Goal: Contribute content

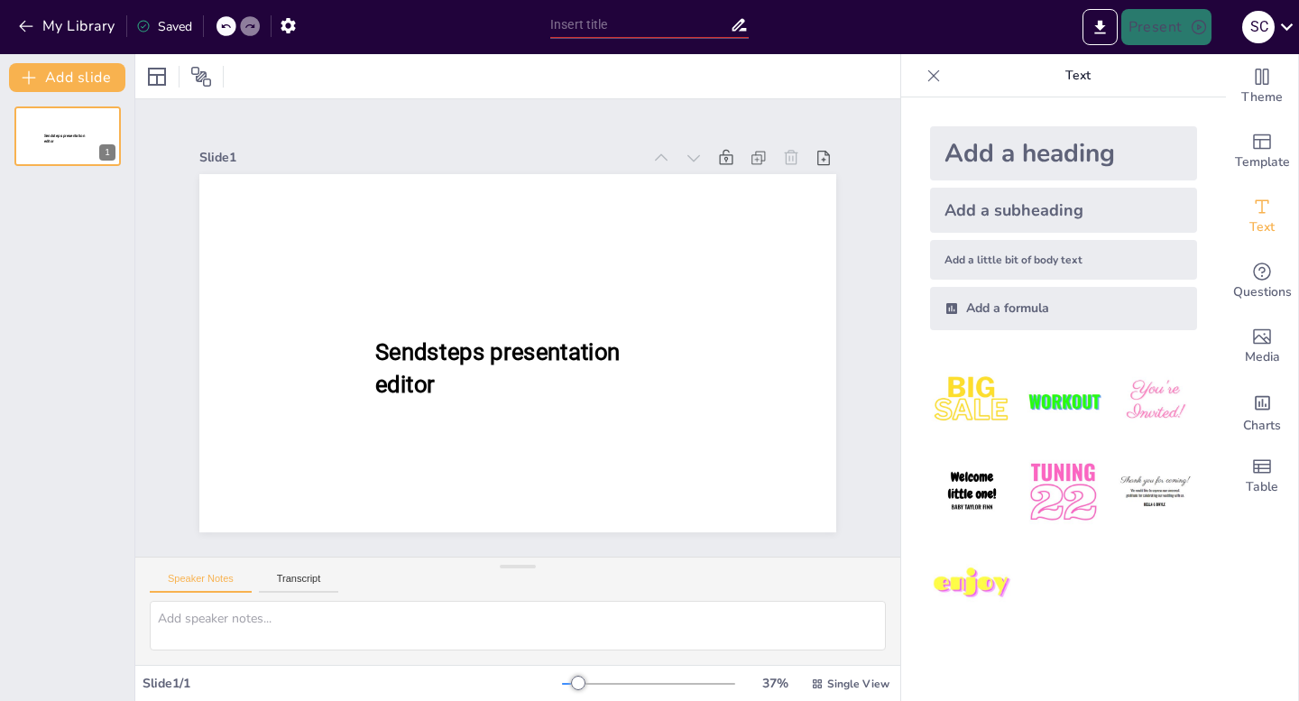
type input "Iris Procedures: Techniques and Instruments for [MEDICAL_DATA] and Trauma Manag…"
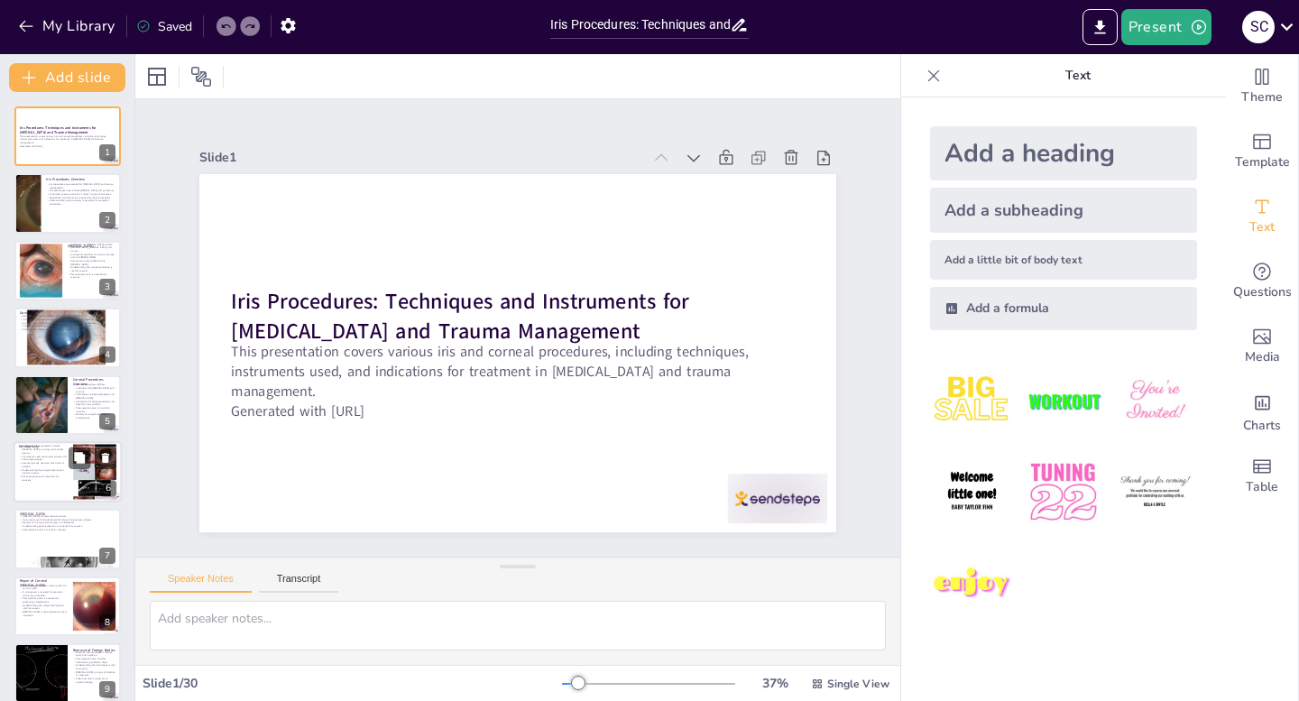
checkbox input "true"
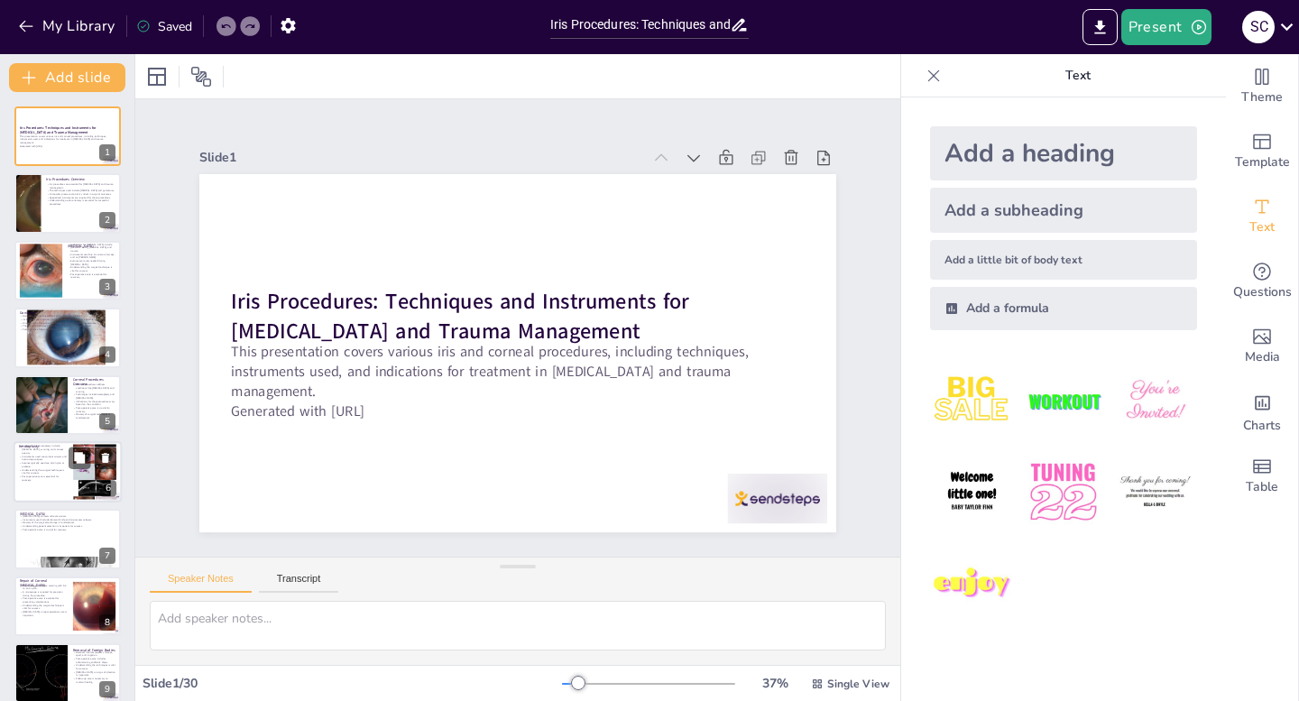
click at [93, 471] on div at bounding box center [94, 471] width 43 height 81
type textarea "Knowing the indications for keratoplasty is essential for determining when this…"
checkbox input "true"
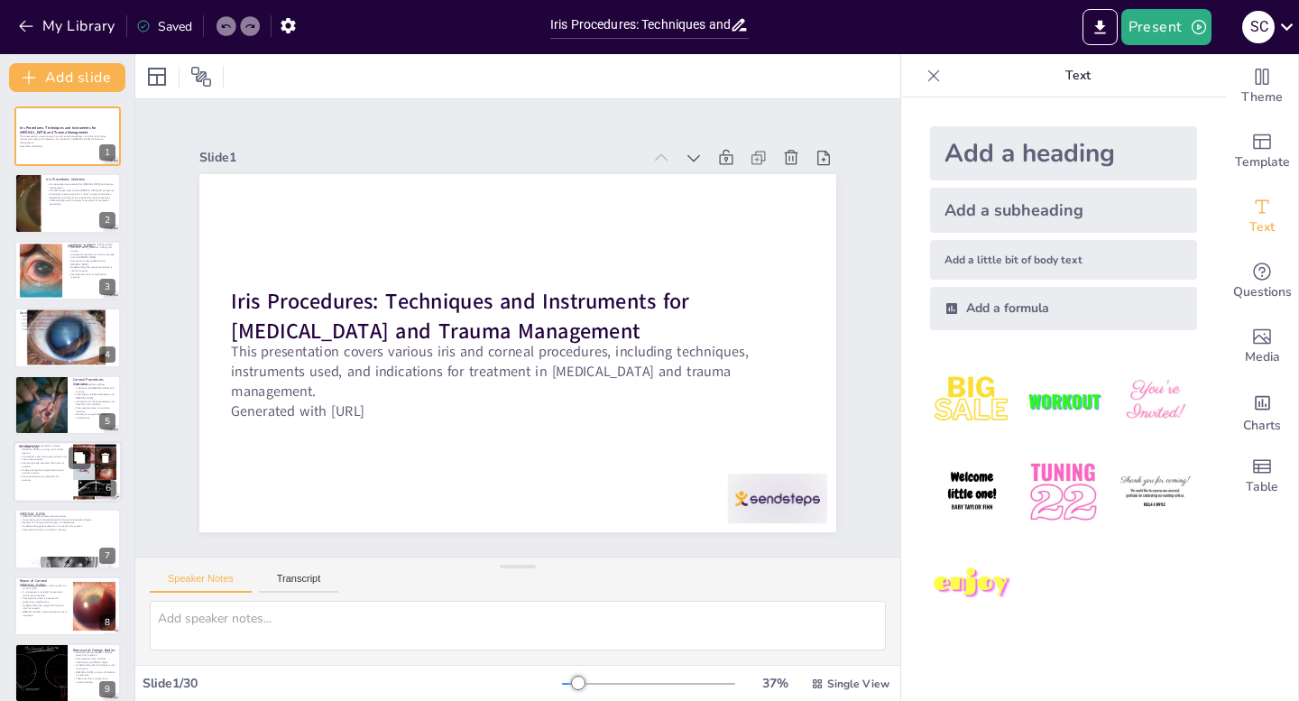
checkbox input "true"
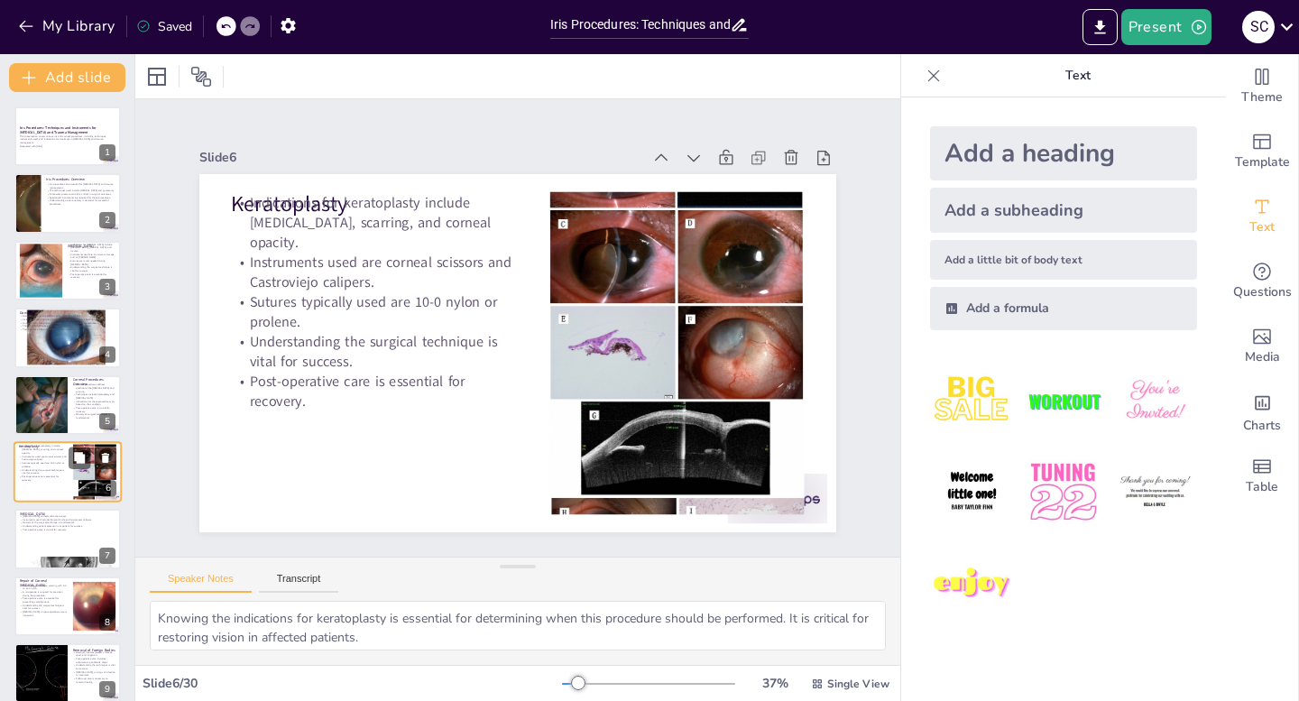
scroll to position [75, 0]
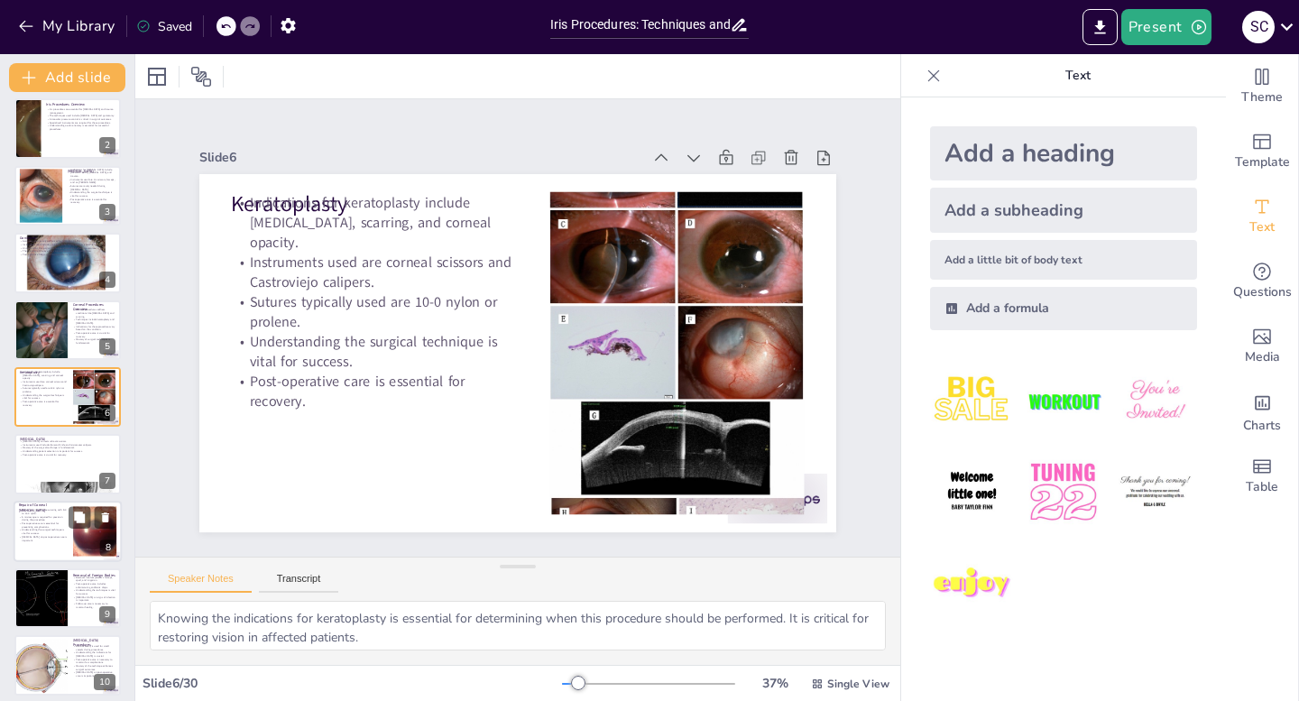
checkbox input "true"
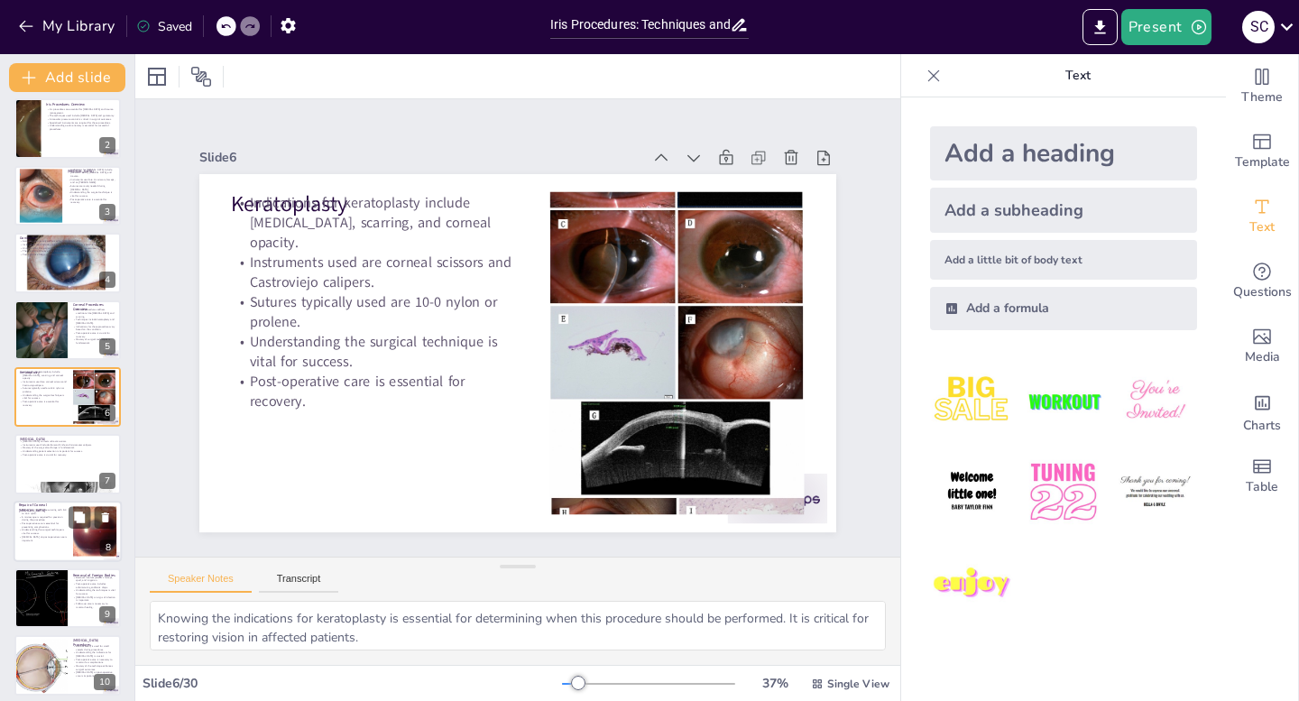
checkbox input "true"
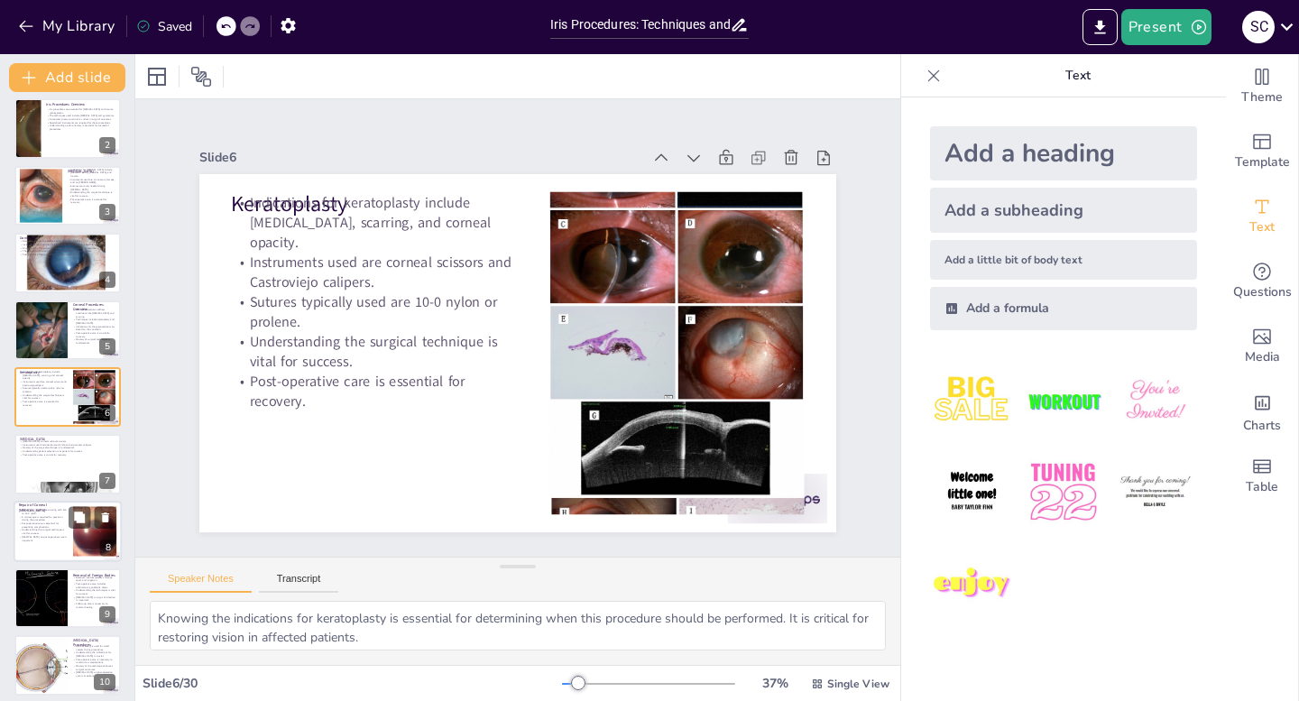
checkbox input "true"
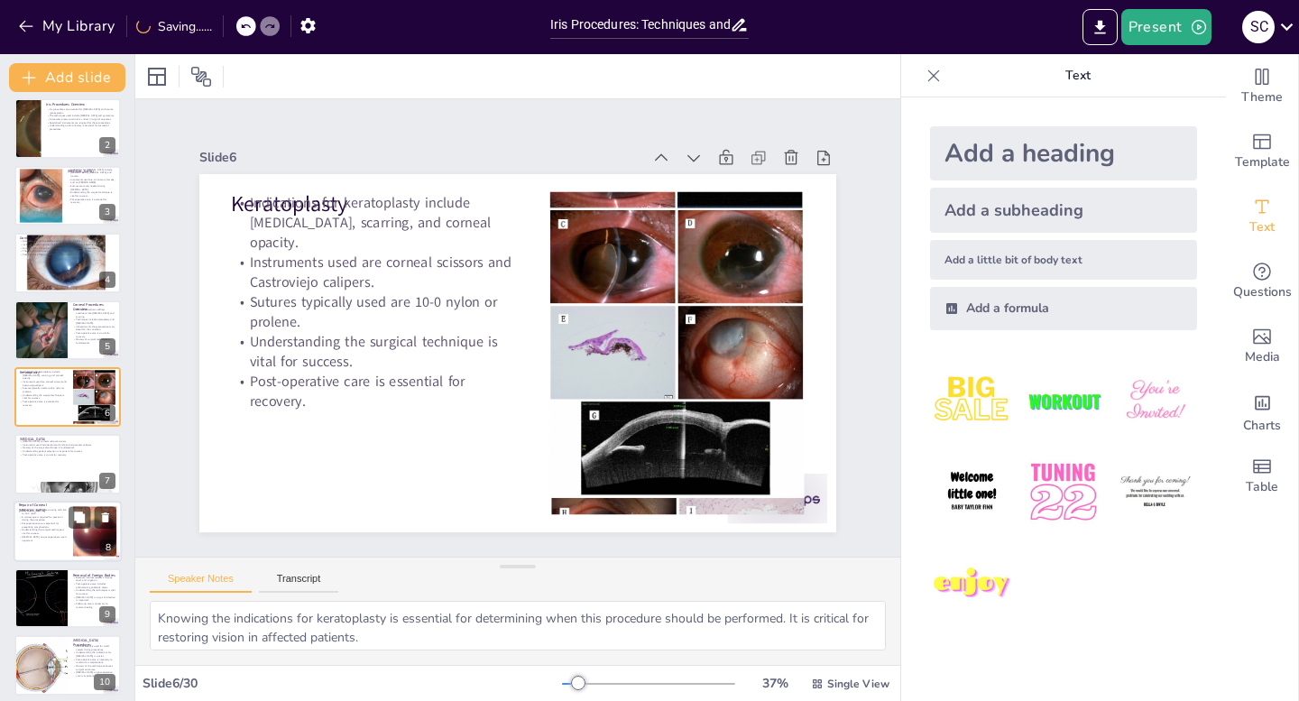
click at [89, 542] on div at bounding box center [94, 530] width 97 height 55
type textarea "Delicate suturing techniques are essential in repairing corneal [MEDICAL_DATA],…"
checkbox input "true"
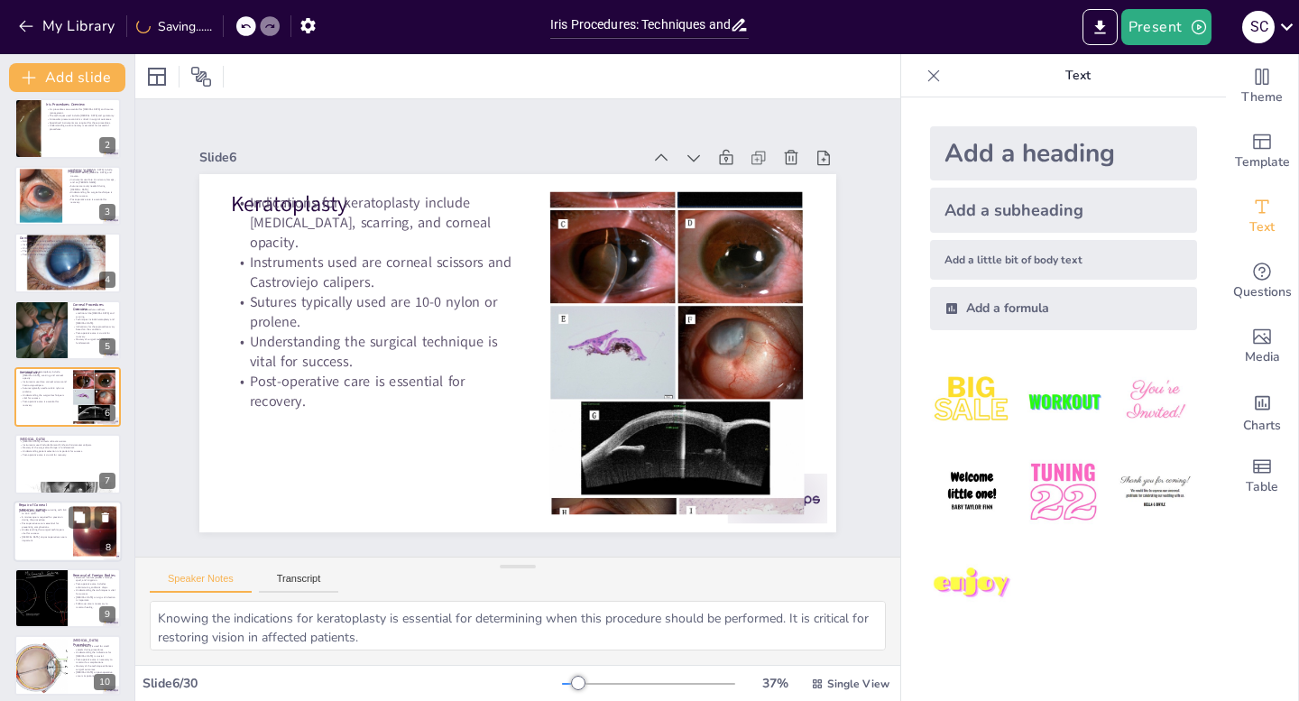
checkbox input "true"
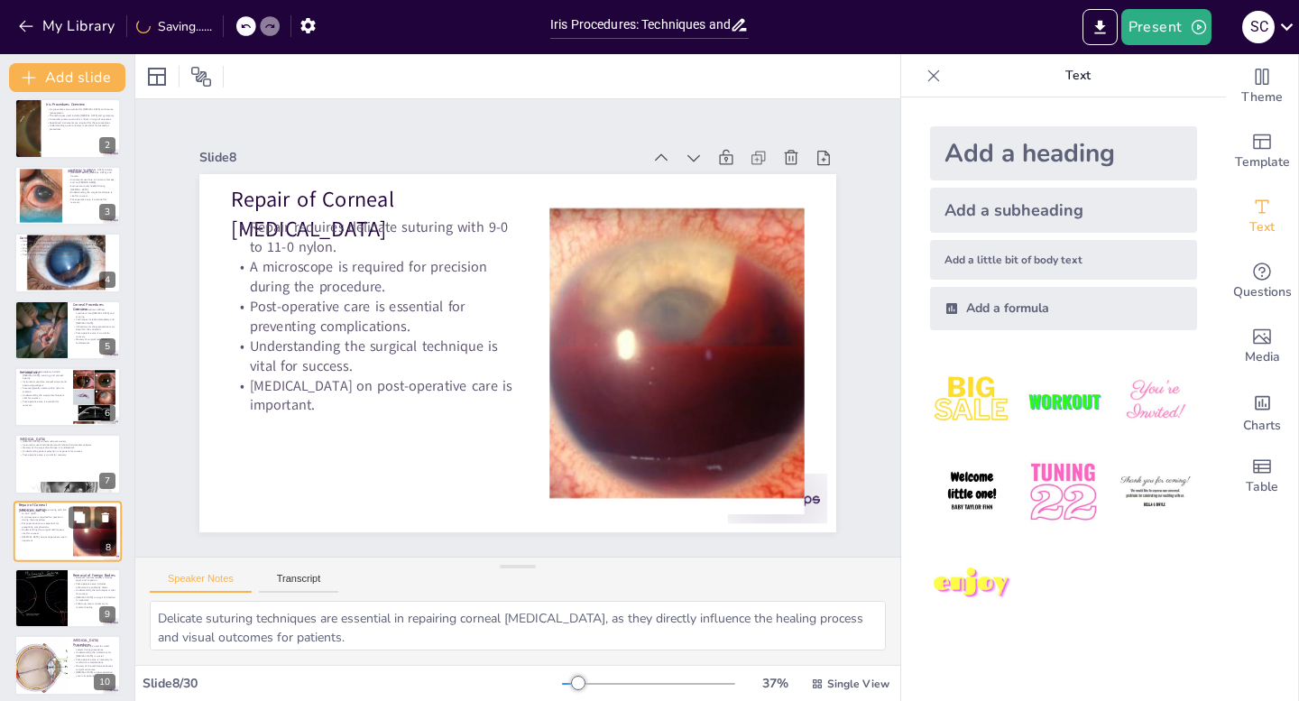
scroll to position [209, 0]
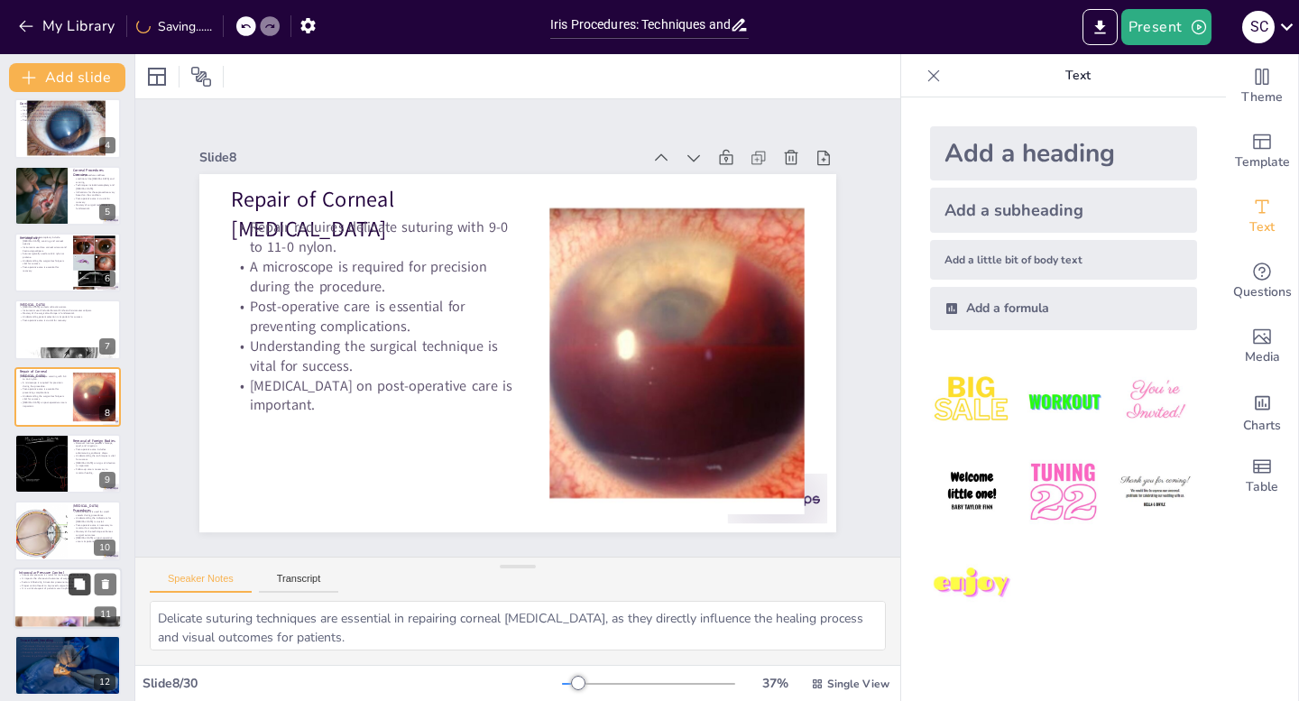
checkbox input "true"
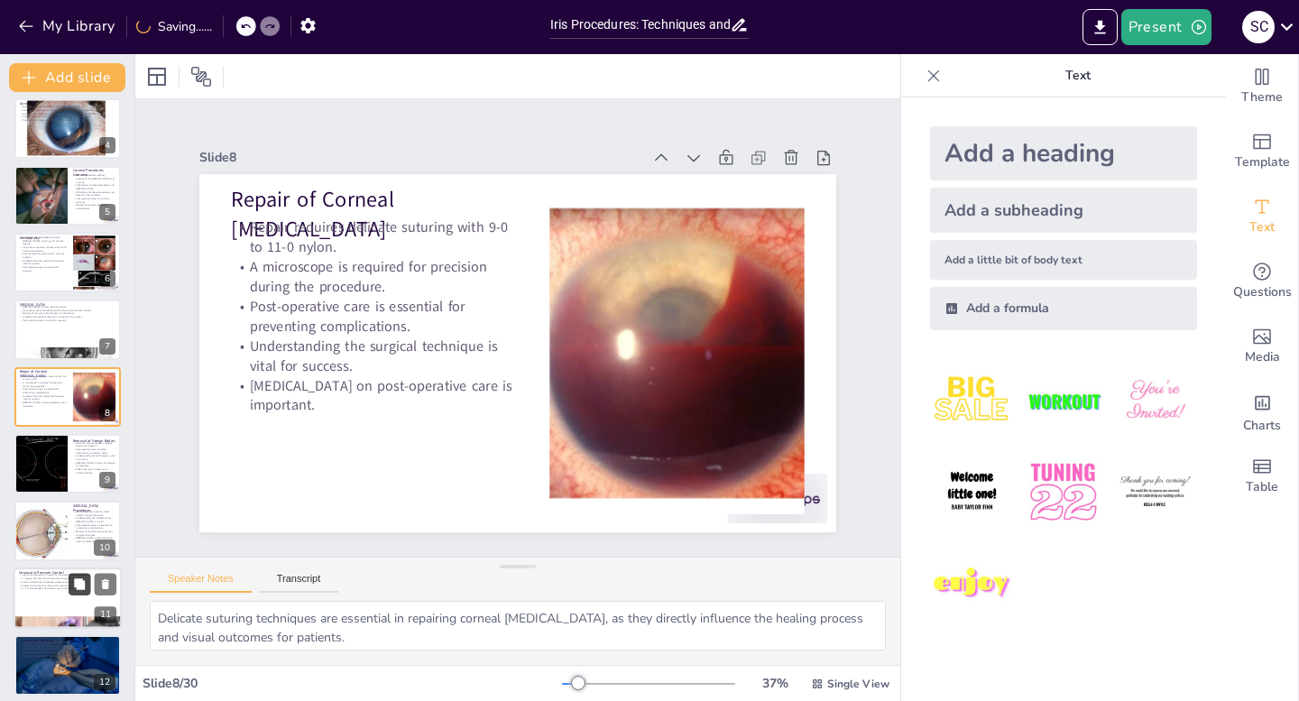
click at [80, 593] on button at bounding box center [80, 584] width 22 height 22
type textarea "Understanding the role of intraocular pressure in [MEDICAL_DATA] management is …"
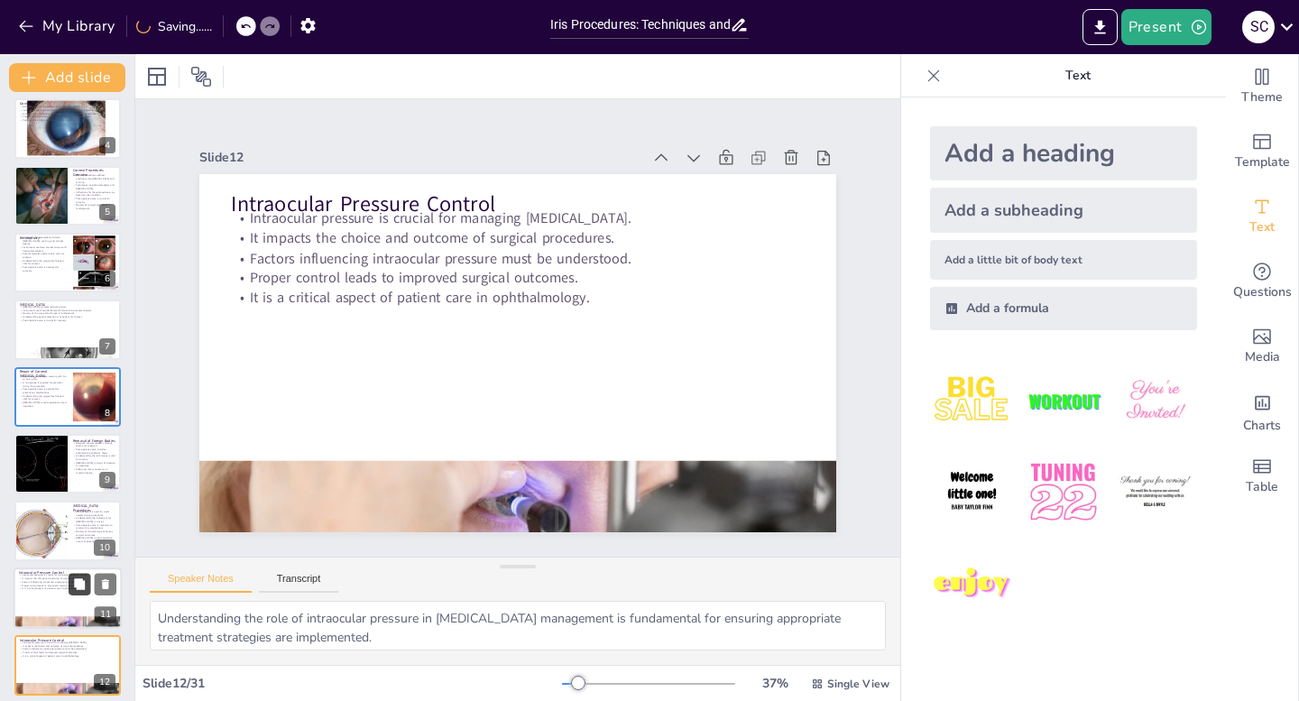
checkbox input "true"
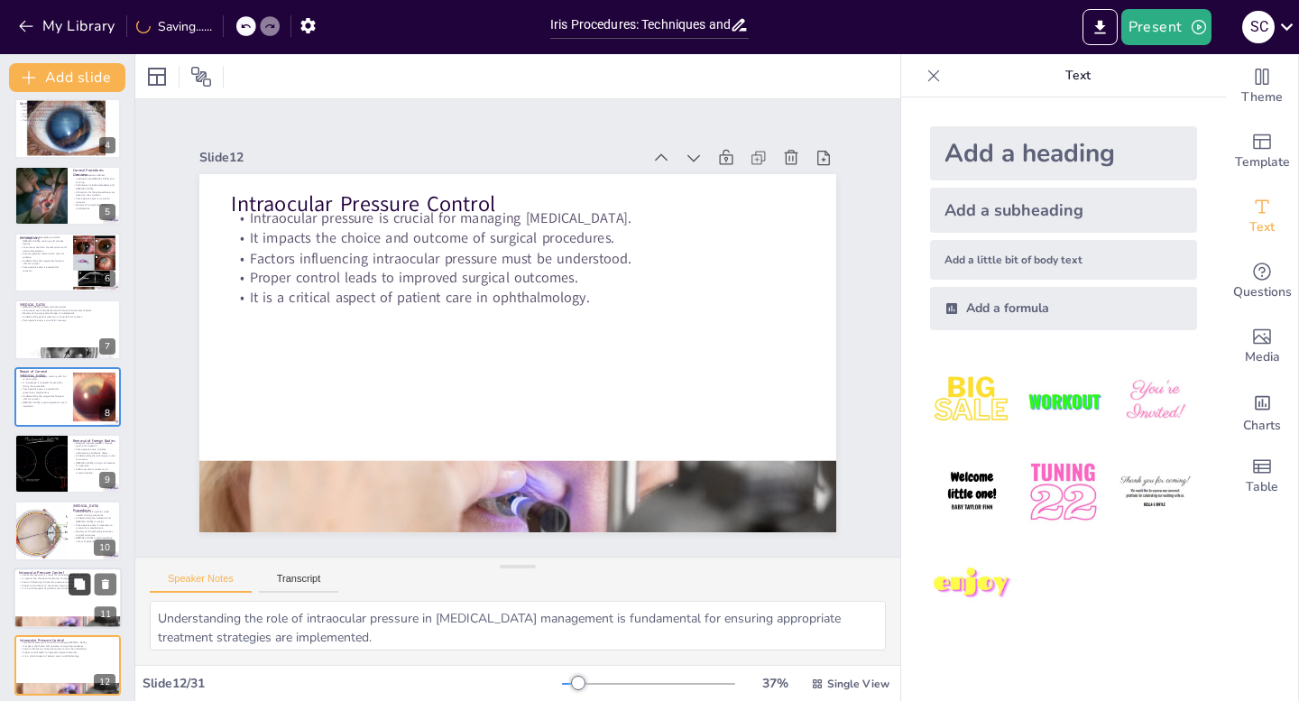
scroll to position [478, 0]
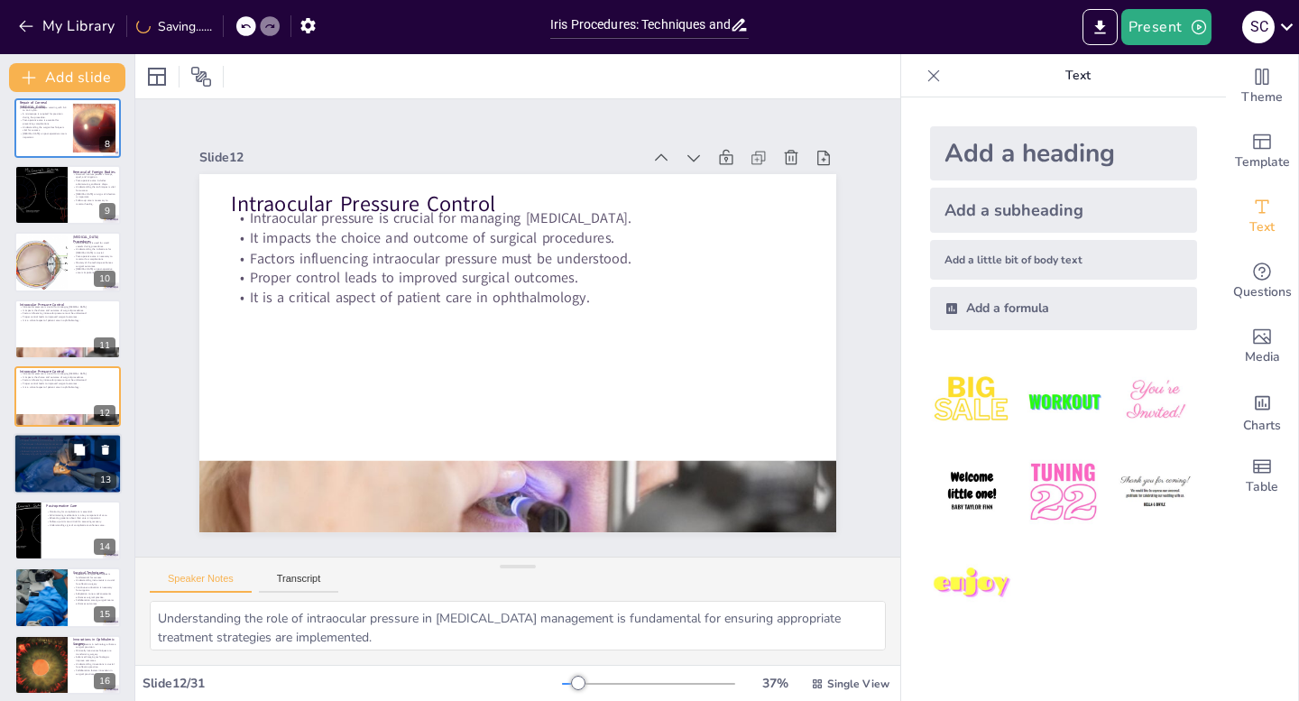
checkbox input "true"
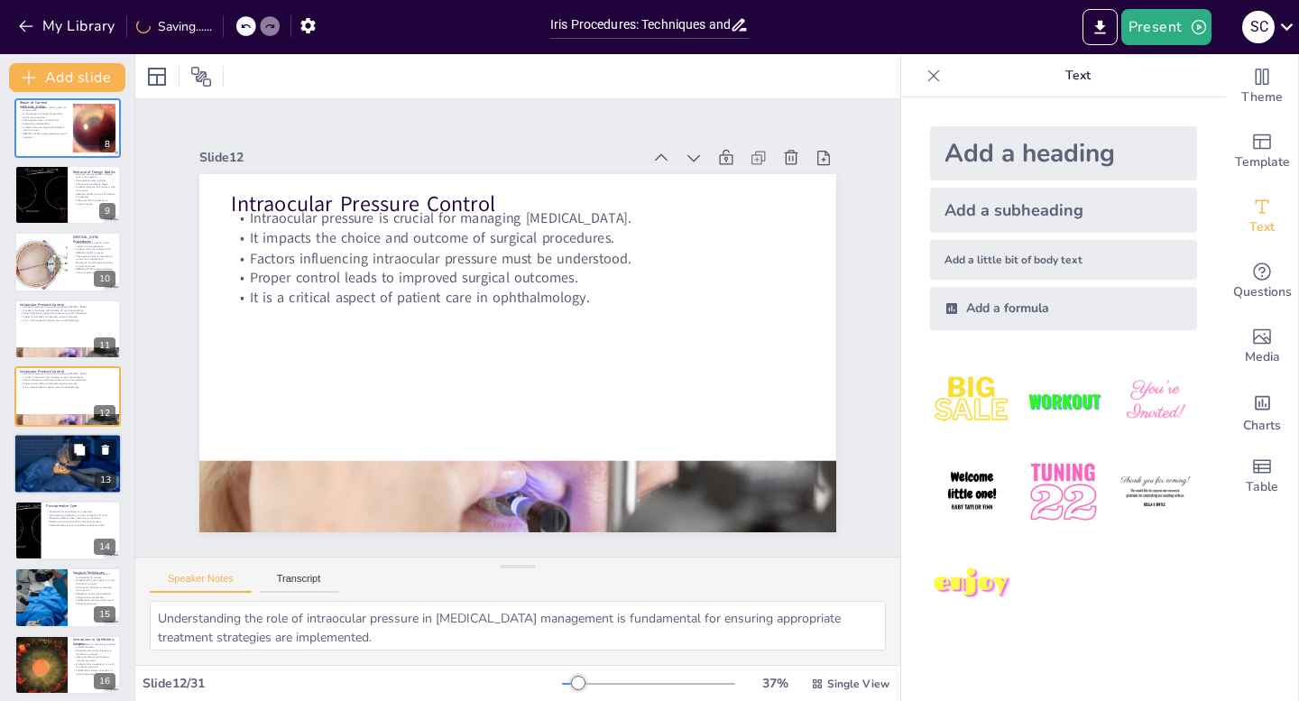
checkbox input "true"
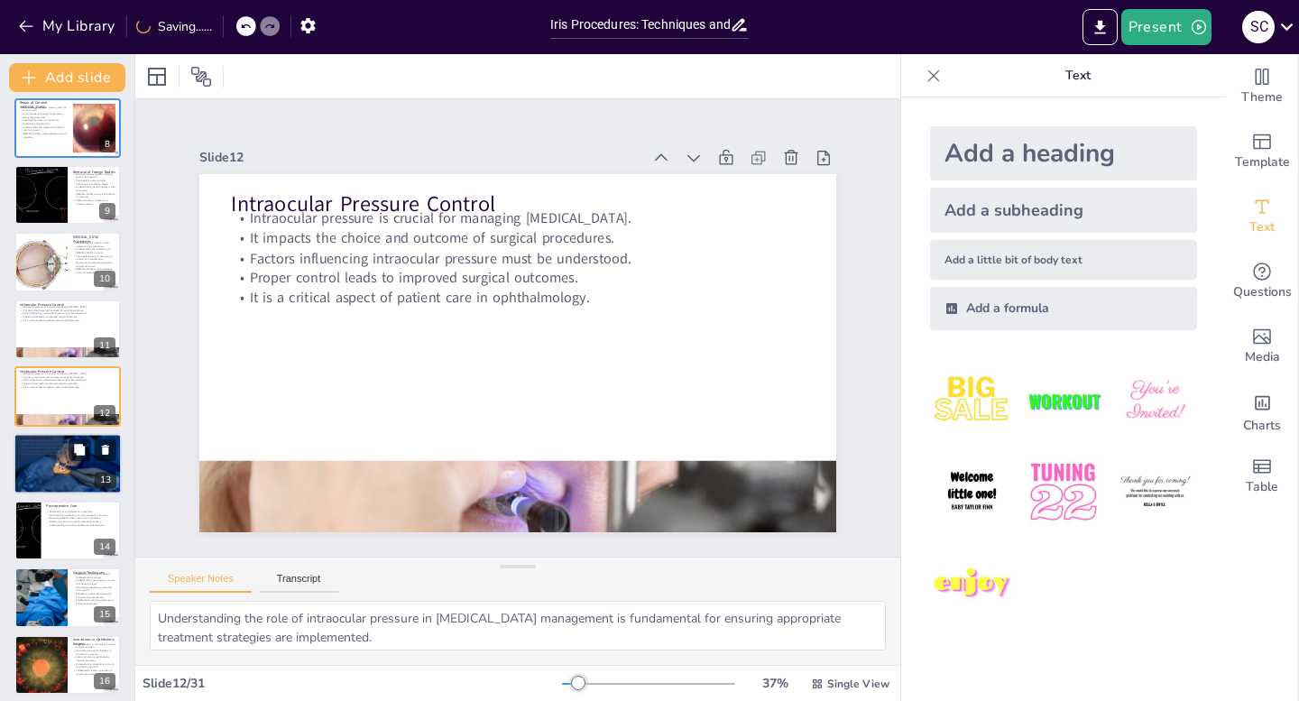
checkbox input "true"
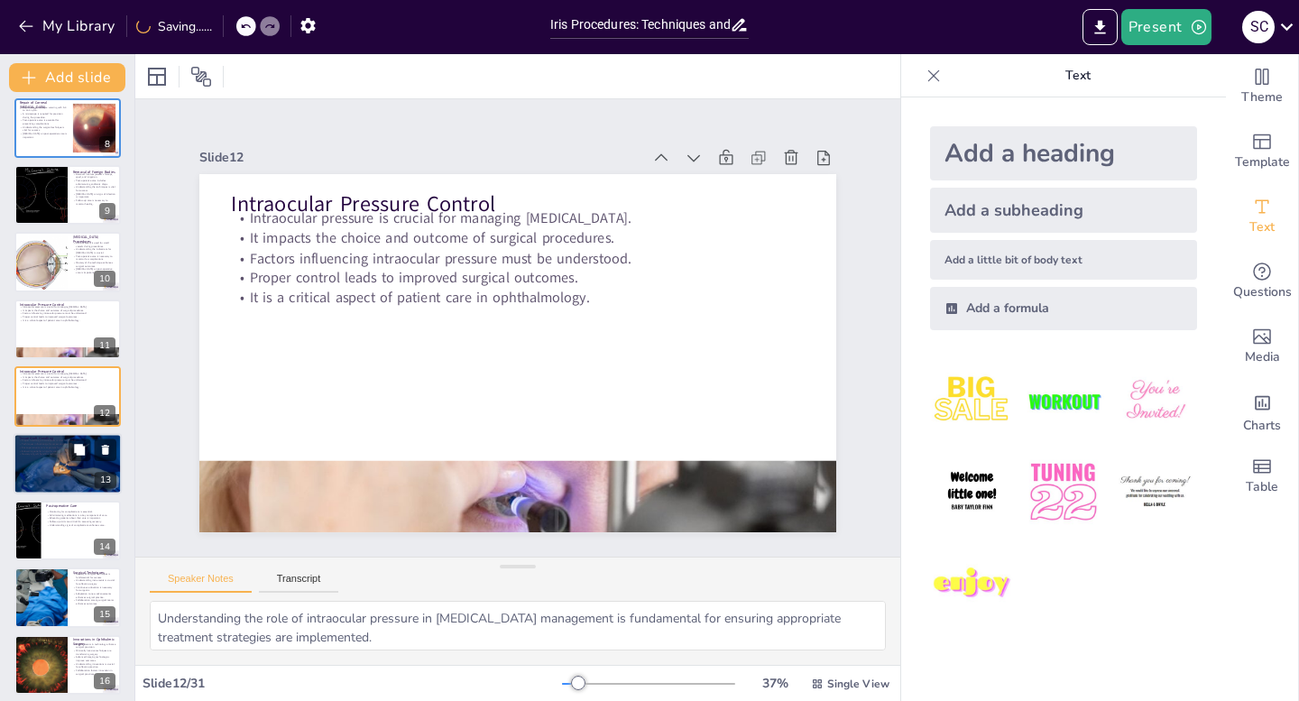
checkbox input "true"
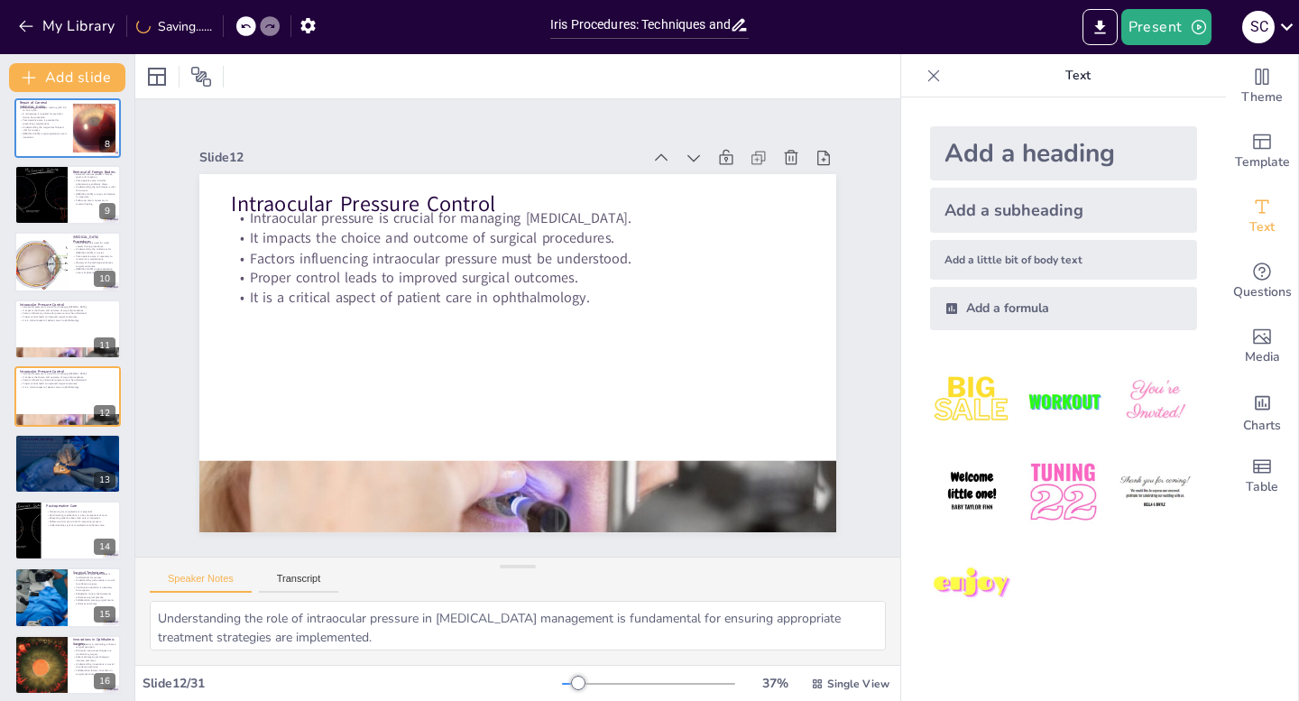
checkbox input "true"
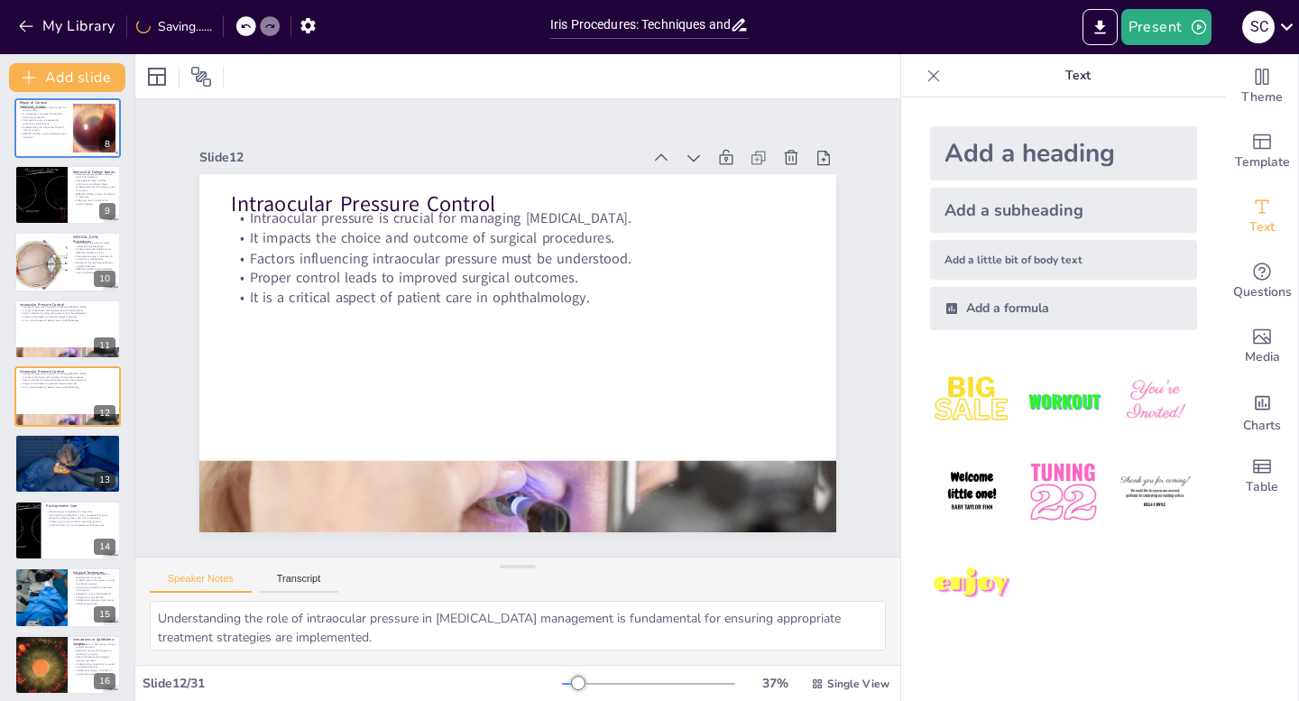
checkbox input "true"
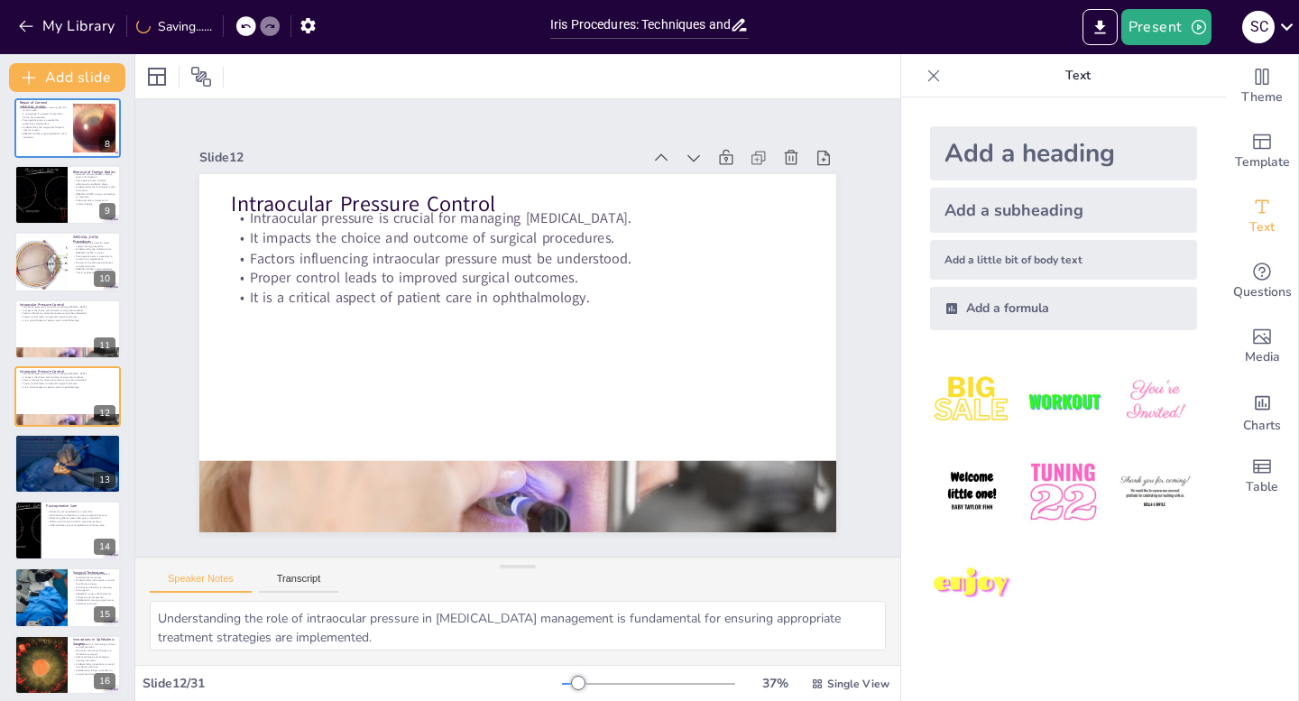
checkbox input "true"
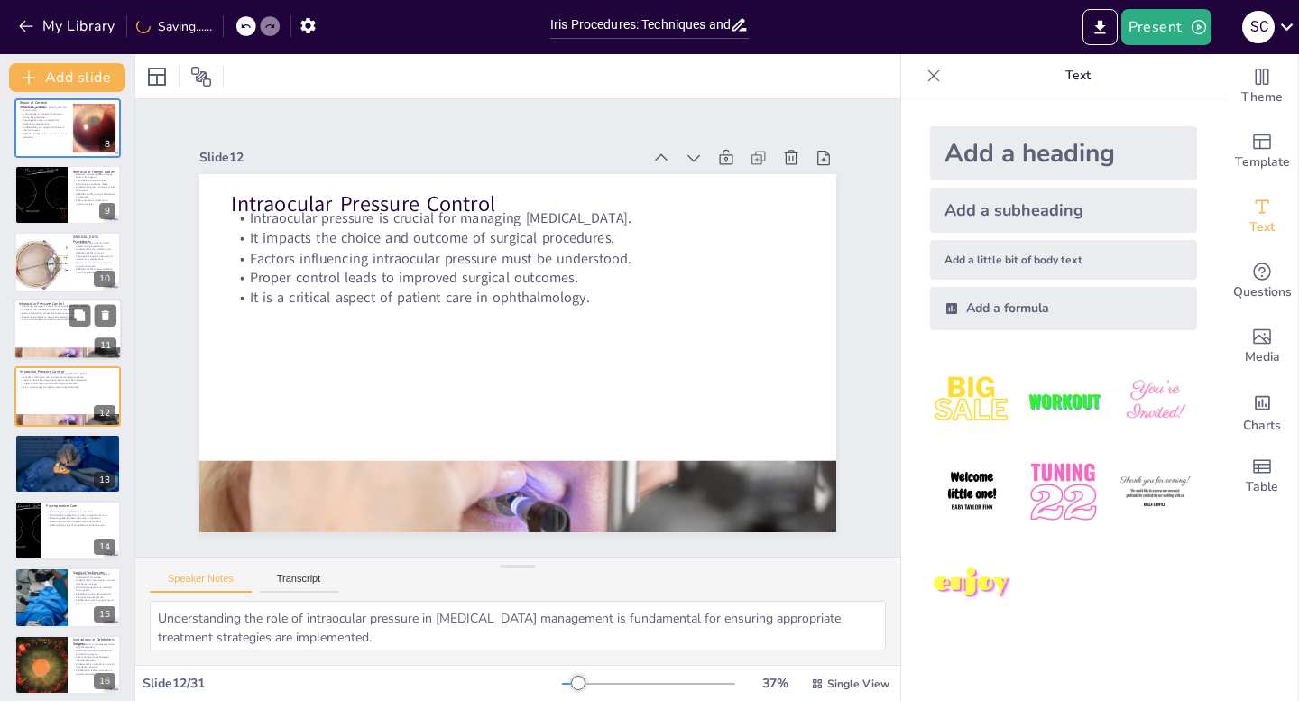
checkbox input "true"
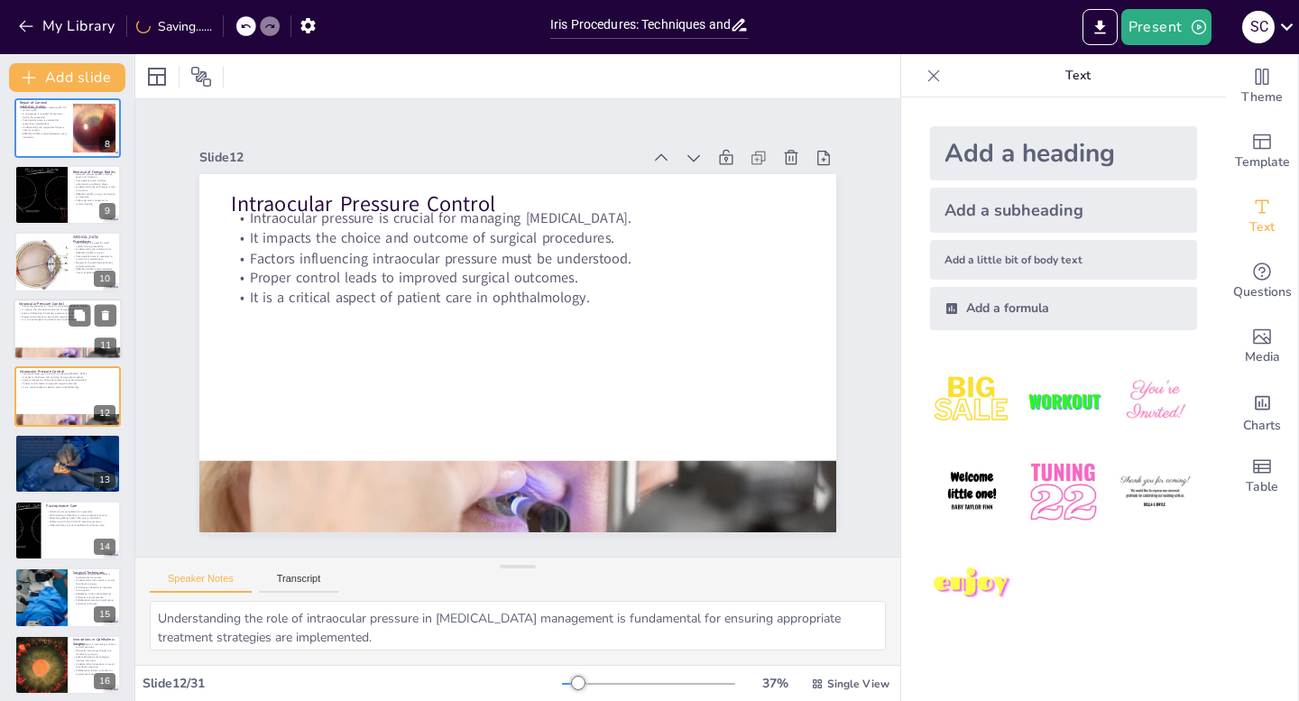
checkbox input "true"
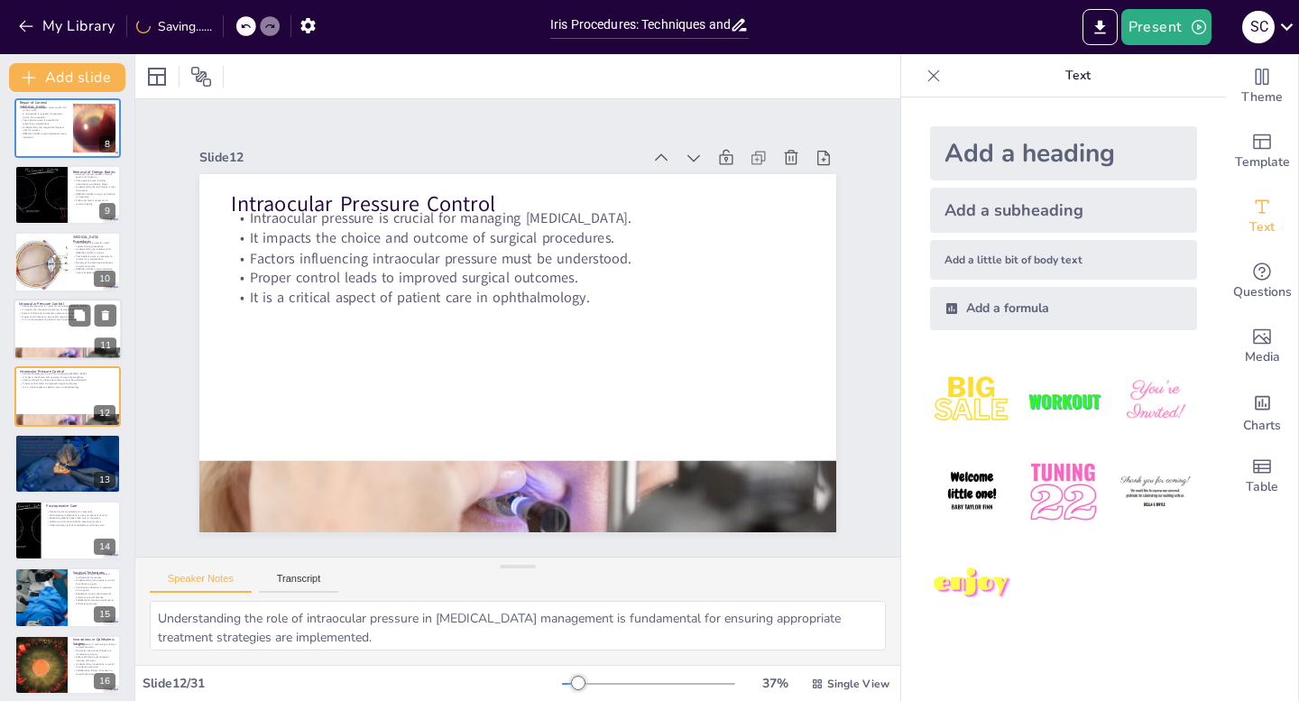
checkbox input "true"
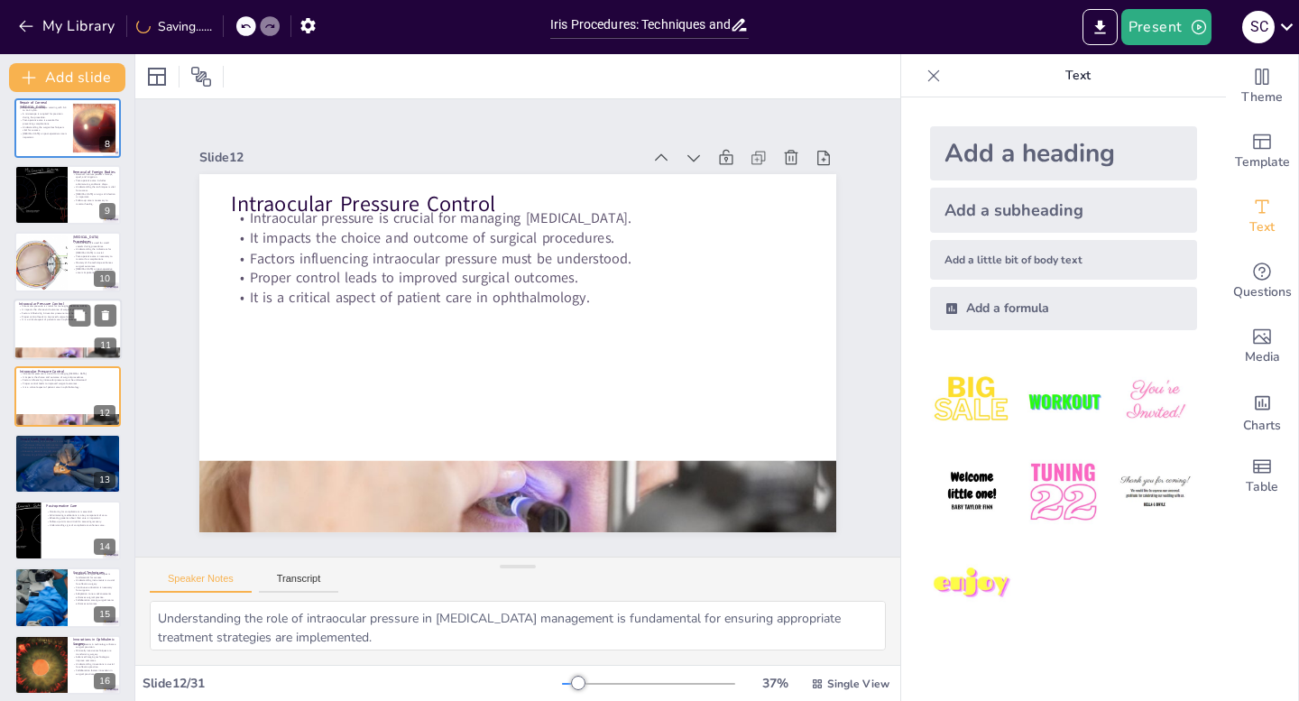
checkbox input "true"
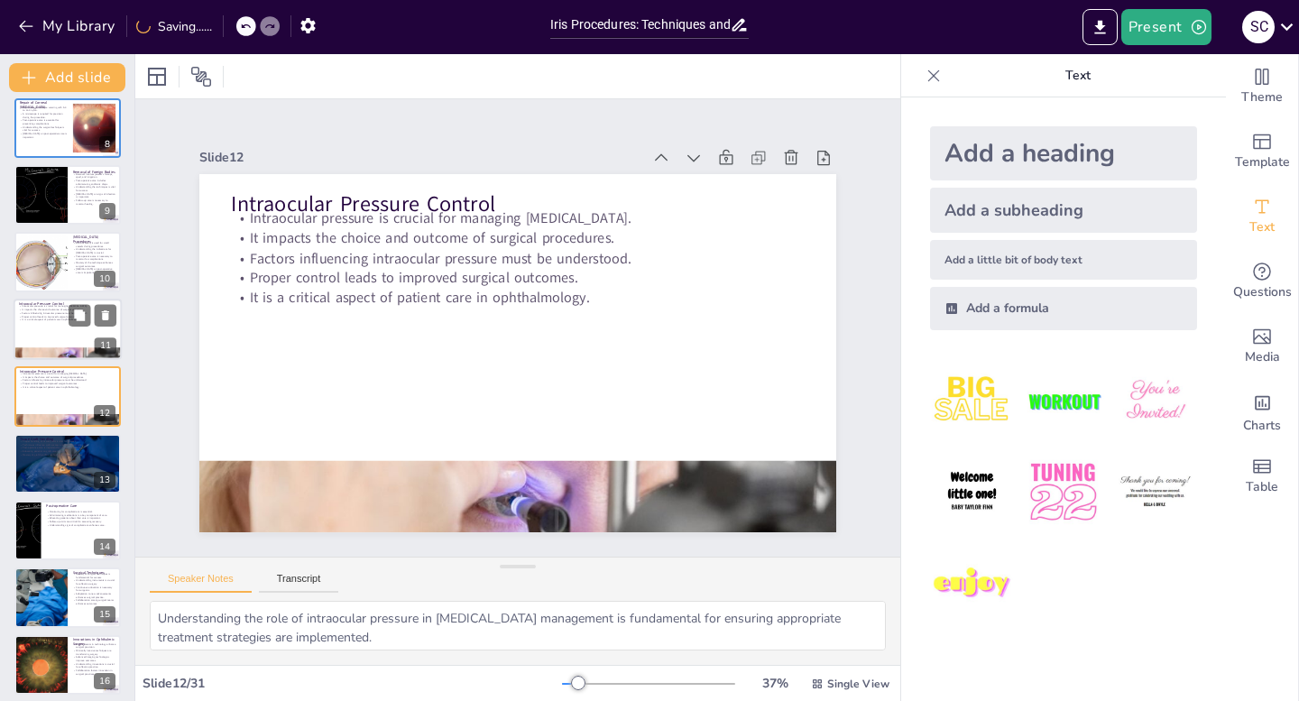
checkbox input "true"
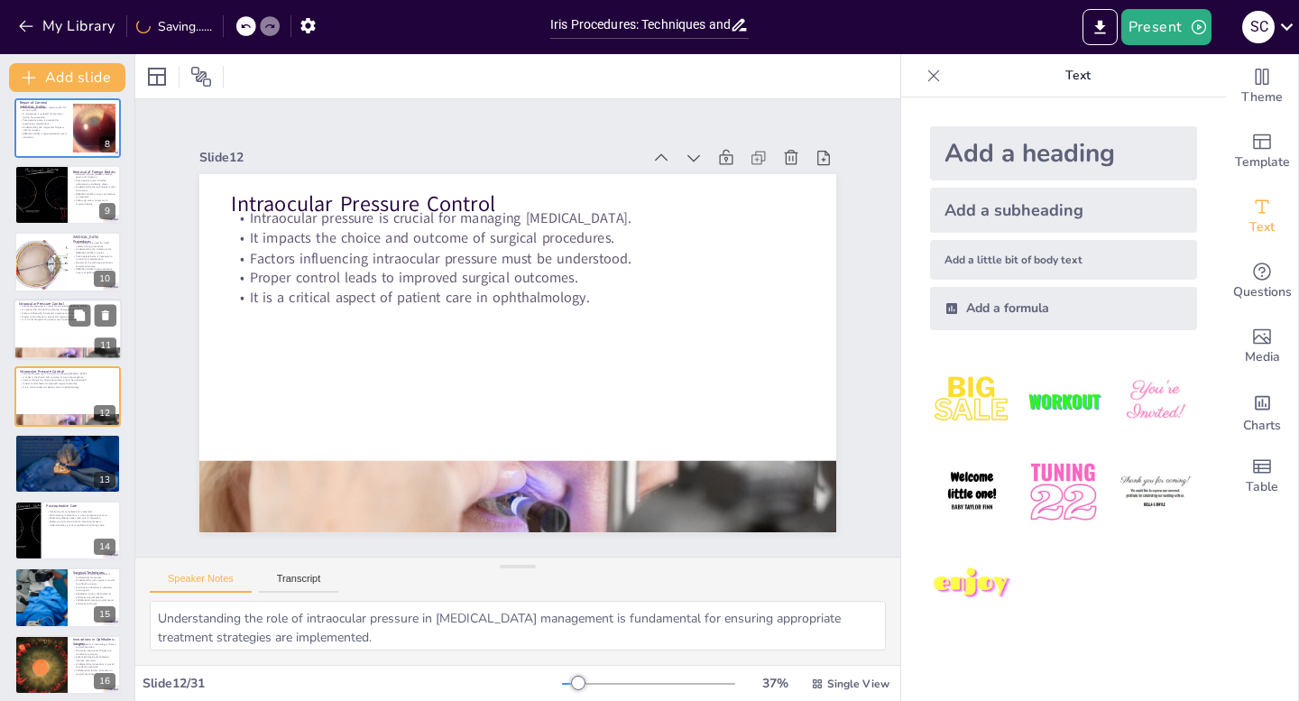
checkbox input "true"
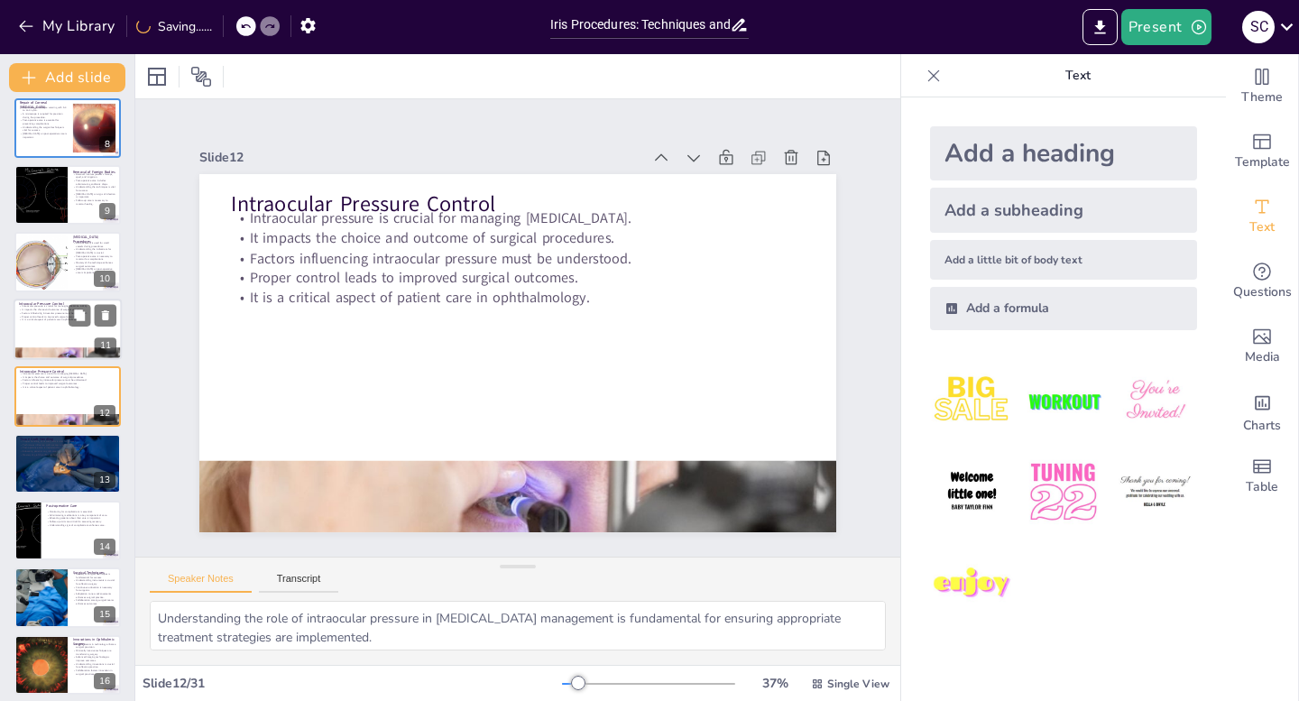
checkbox input "true"
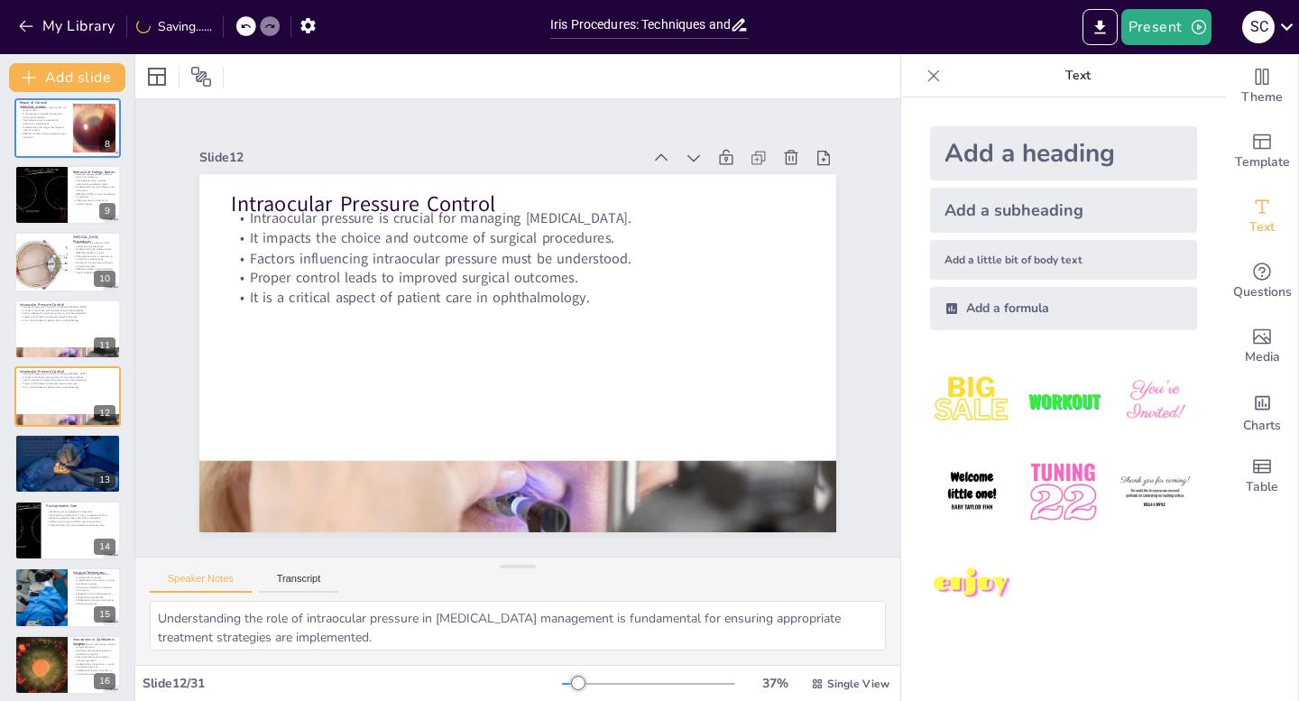
checkbox input "true"
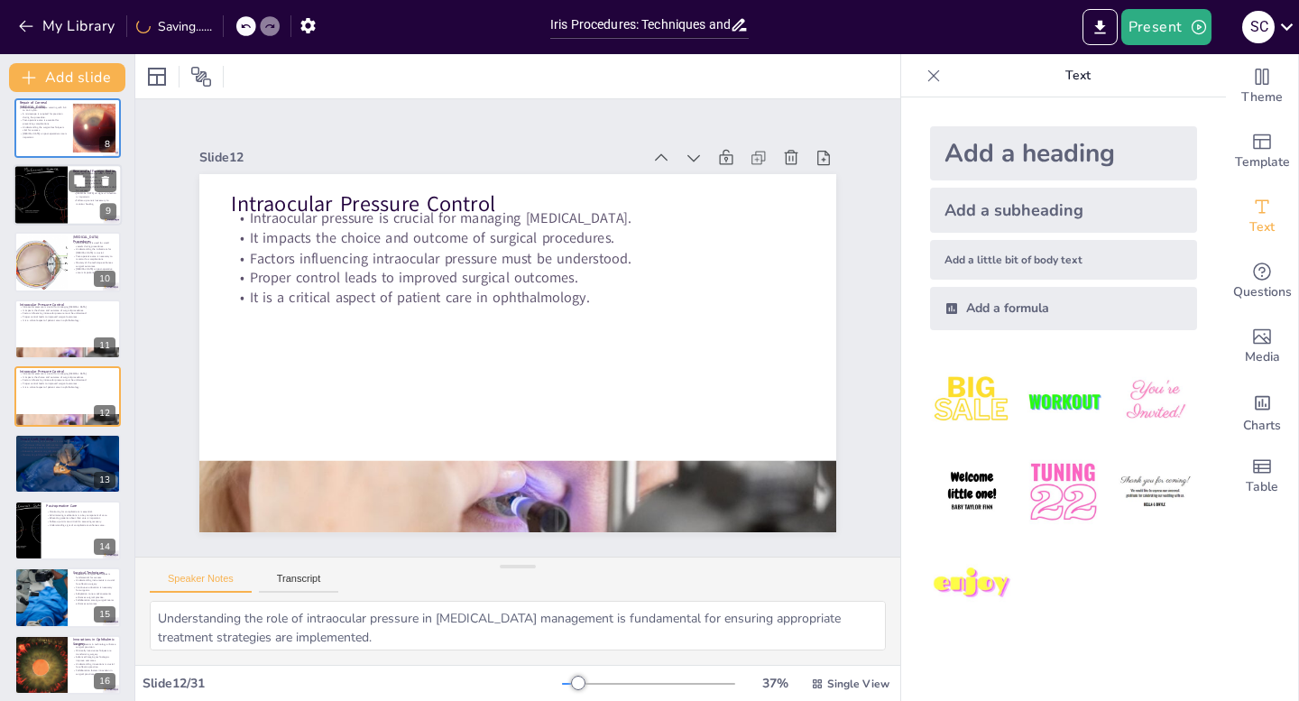
checkbox input "true"
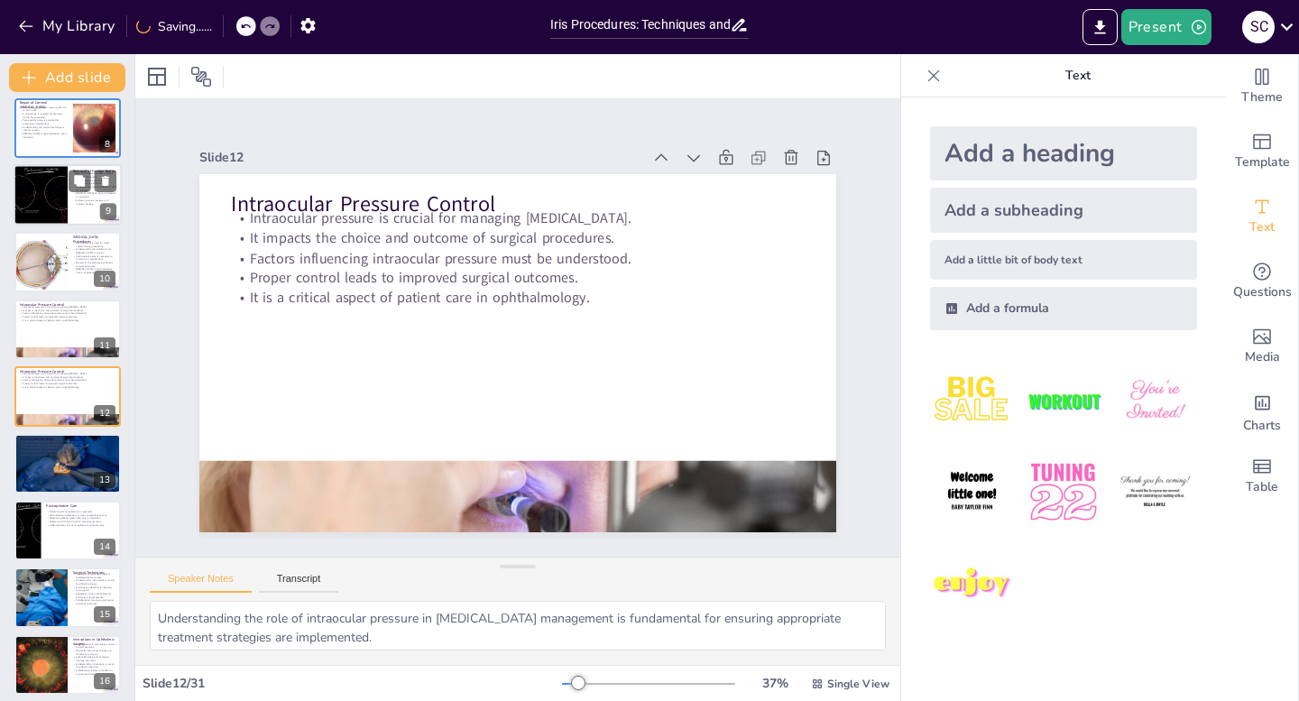
checkbox input "true"
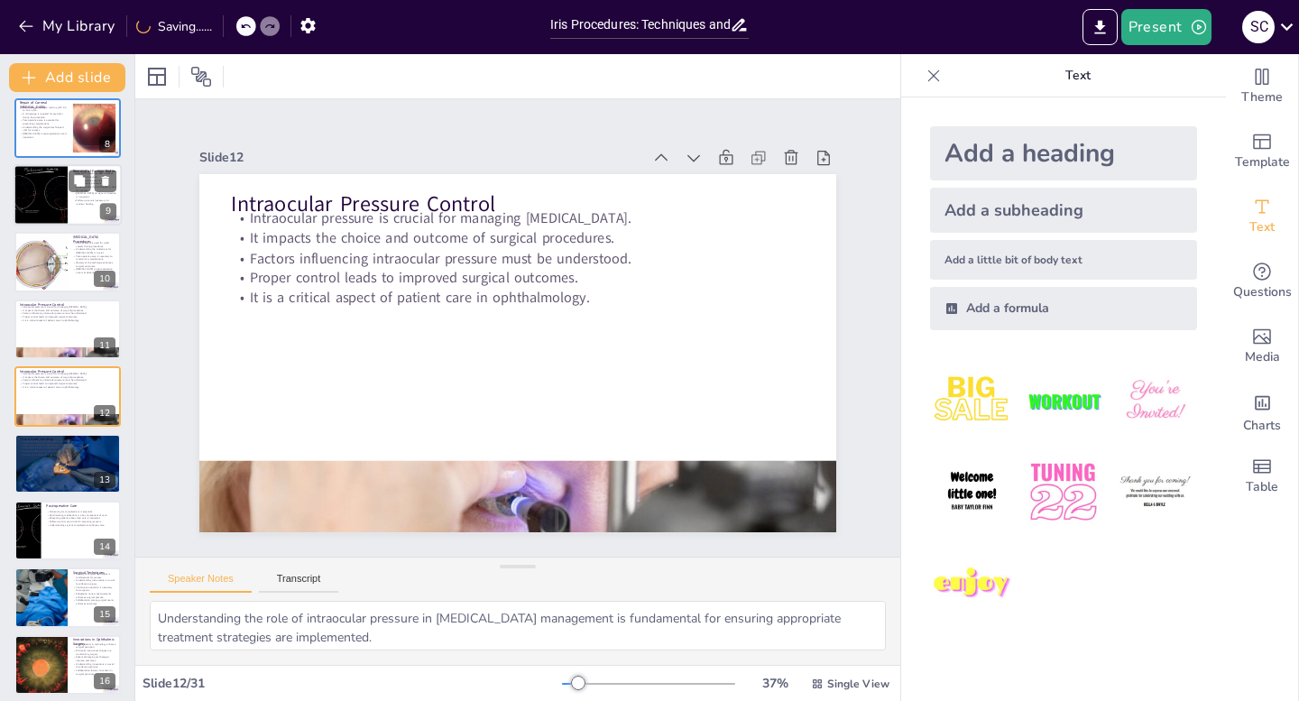
checkbox input "true"
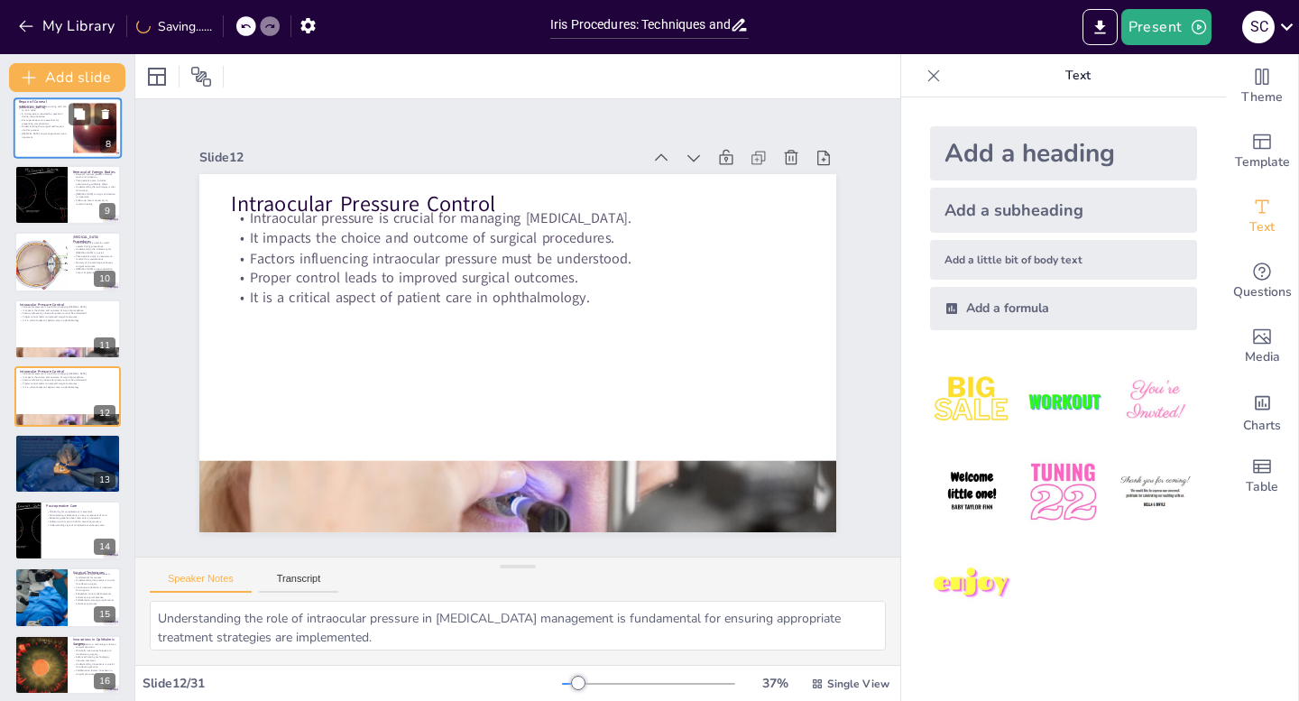
checkbox input "true"
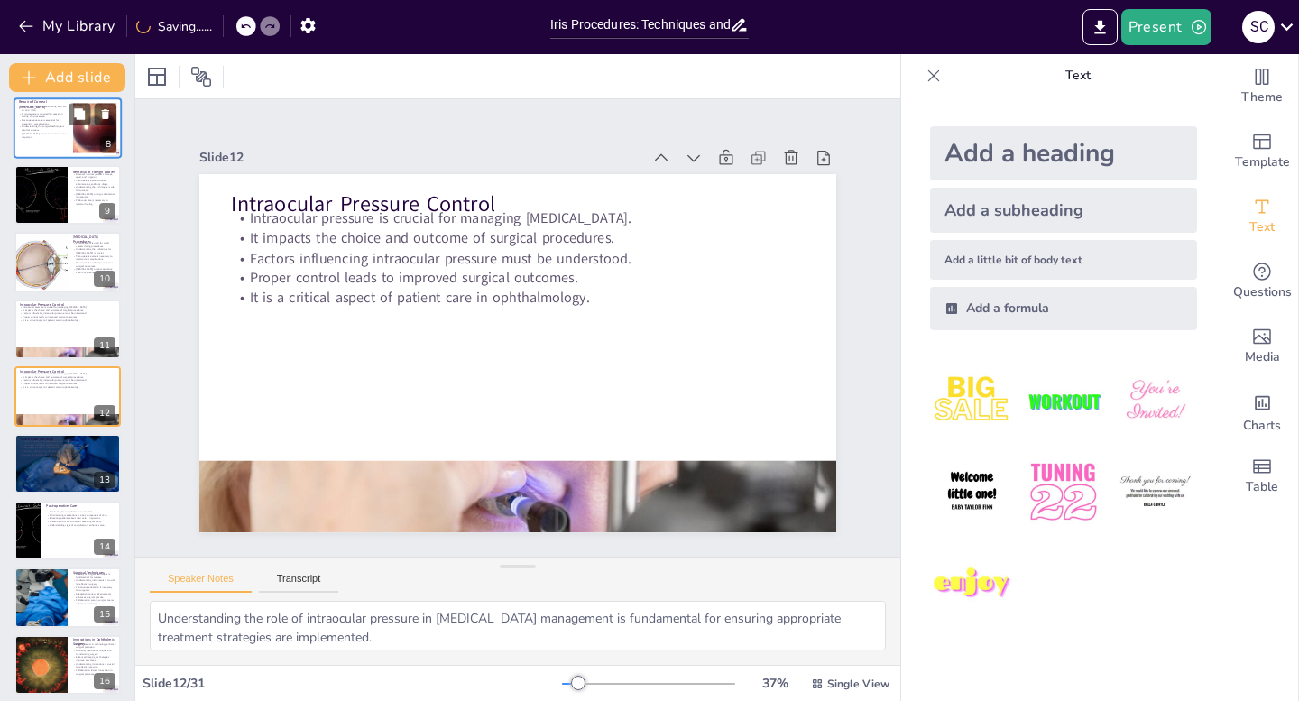
checkbox input "true"
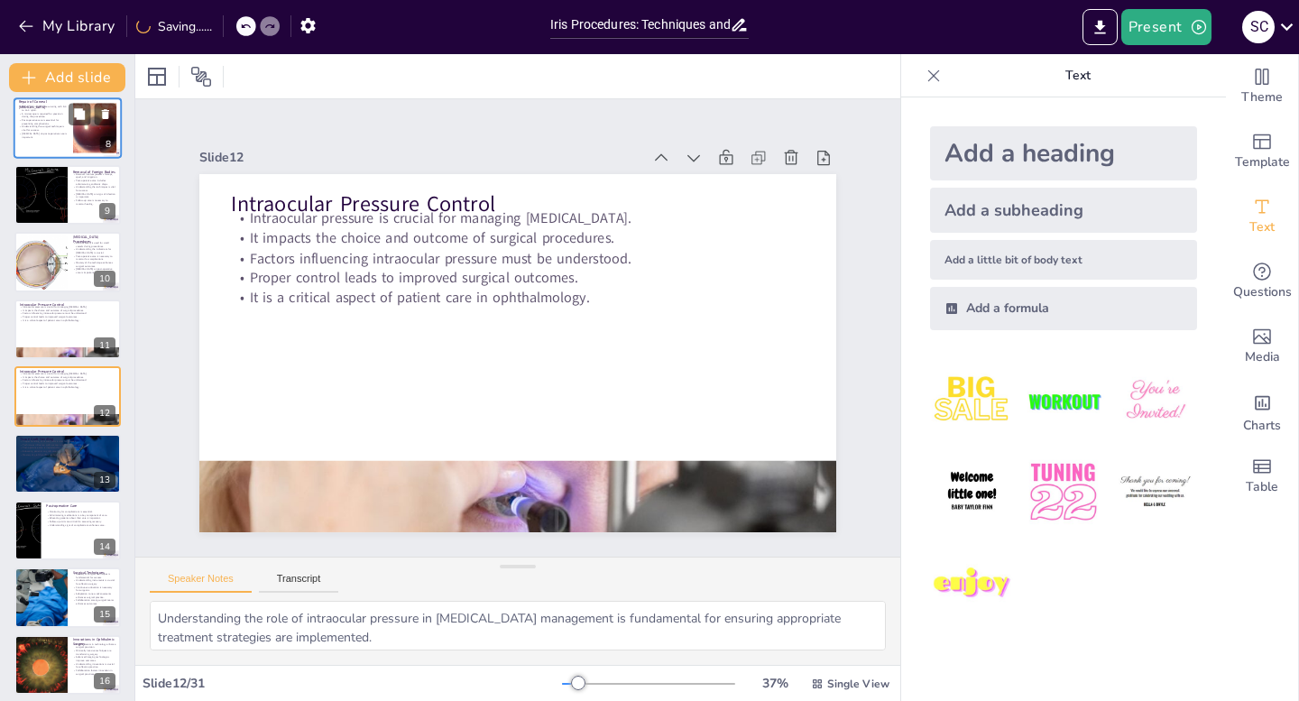
checkbox input "true"
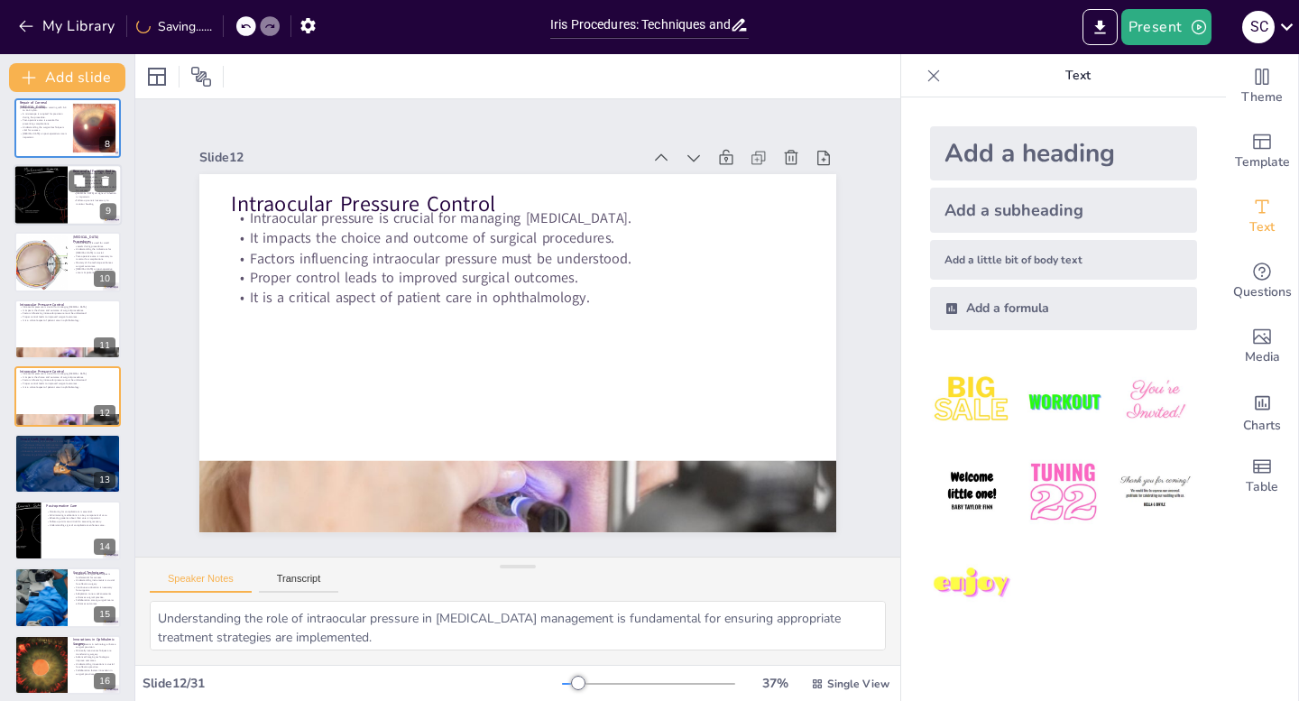
checkbox input "true"
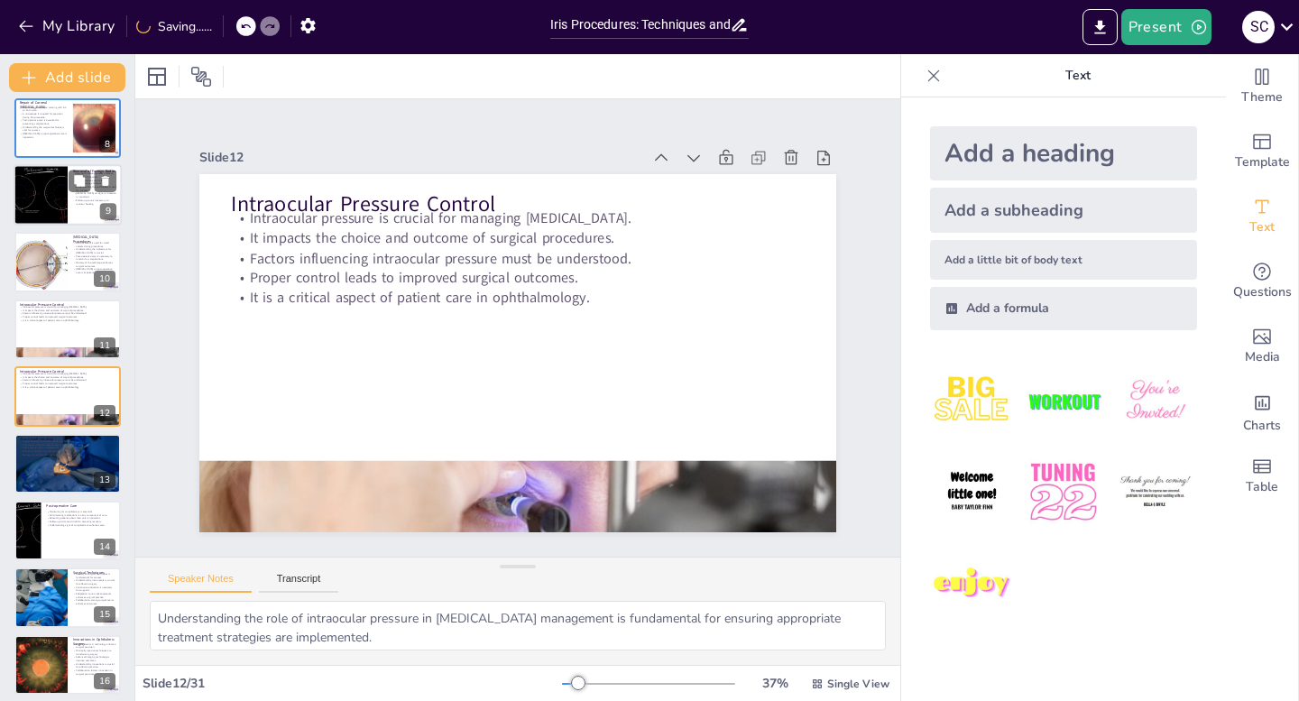
click at [52, 188] on div at bounding box center [41, 194] width 98 height 61
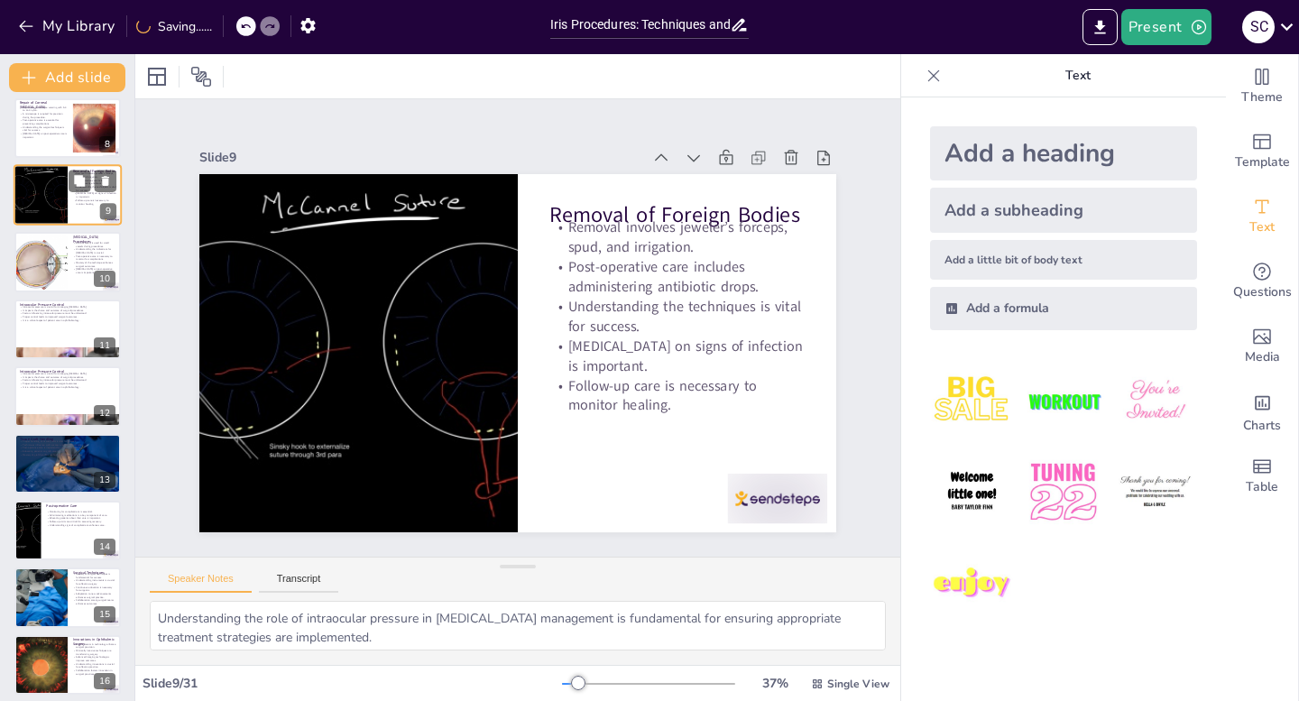
type textarea "The instruments used in the removal of foreign bodies are essential for ensurin…"
checkbox input "true"
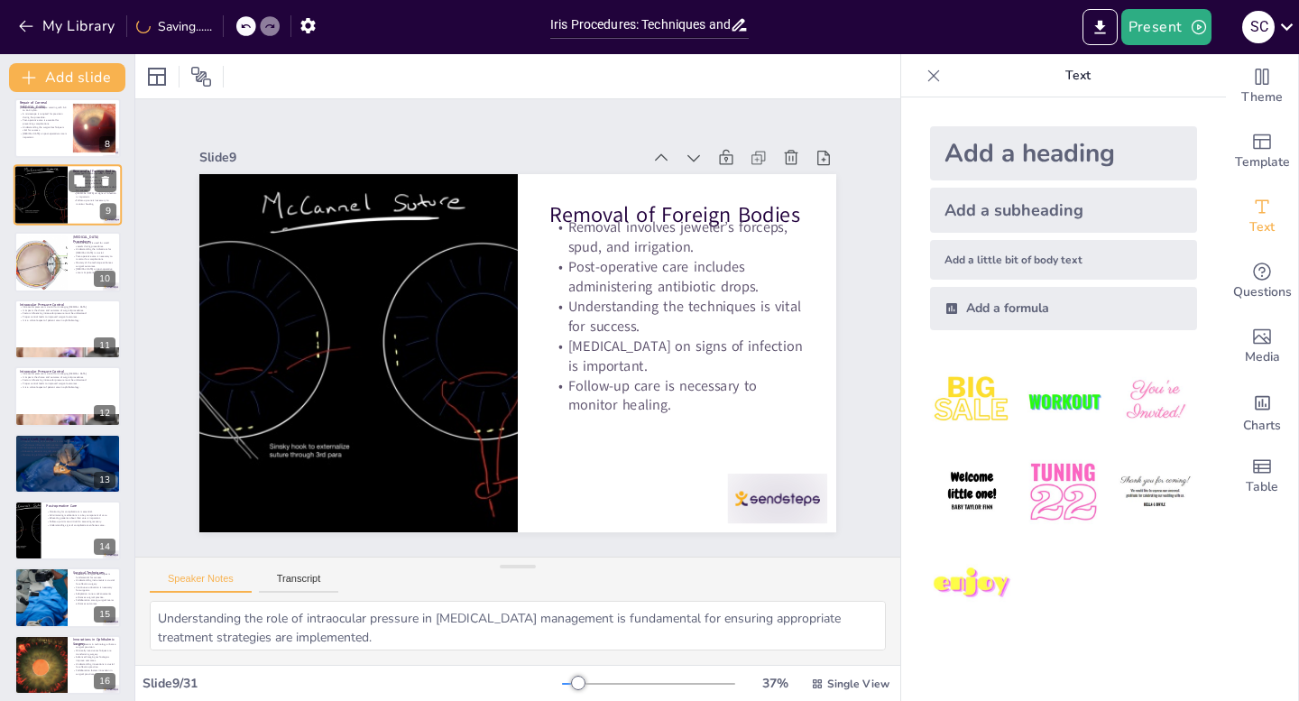
checkbox input "true"
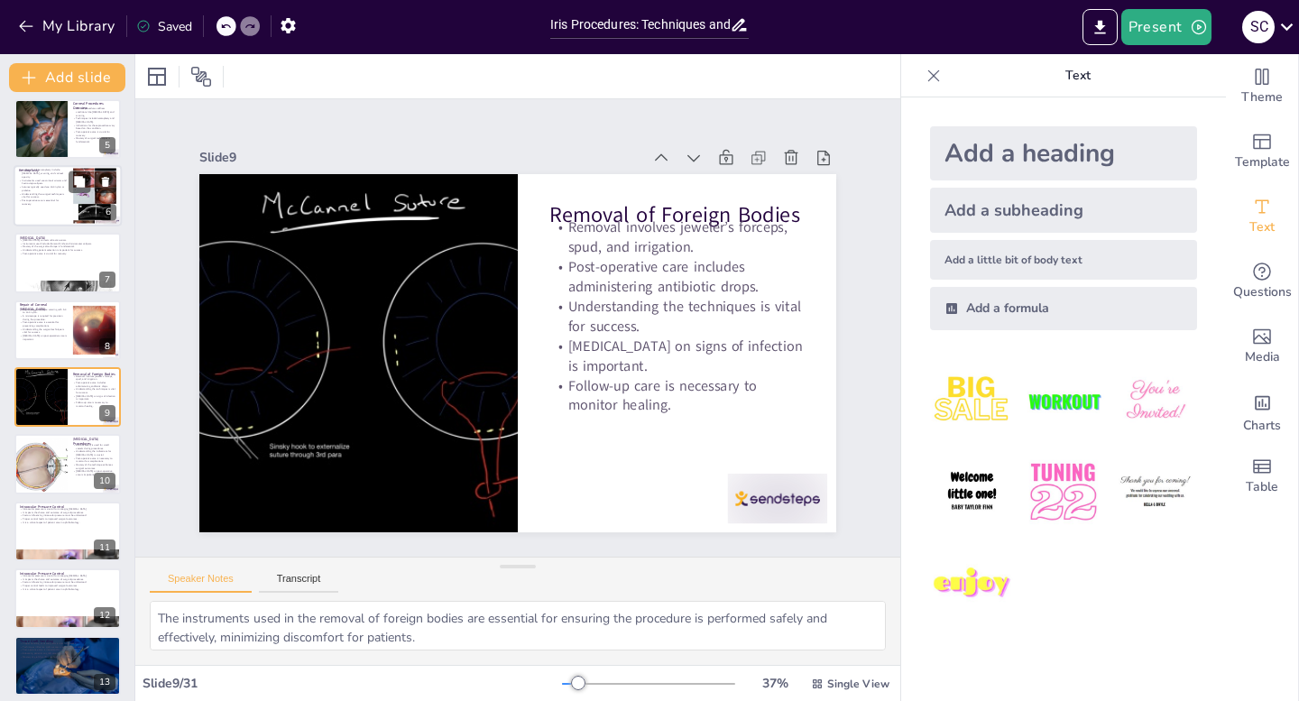
checkbox input "true"
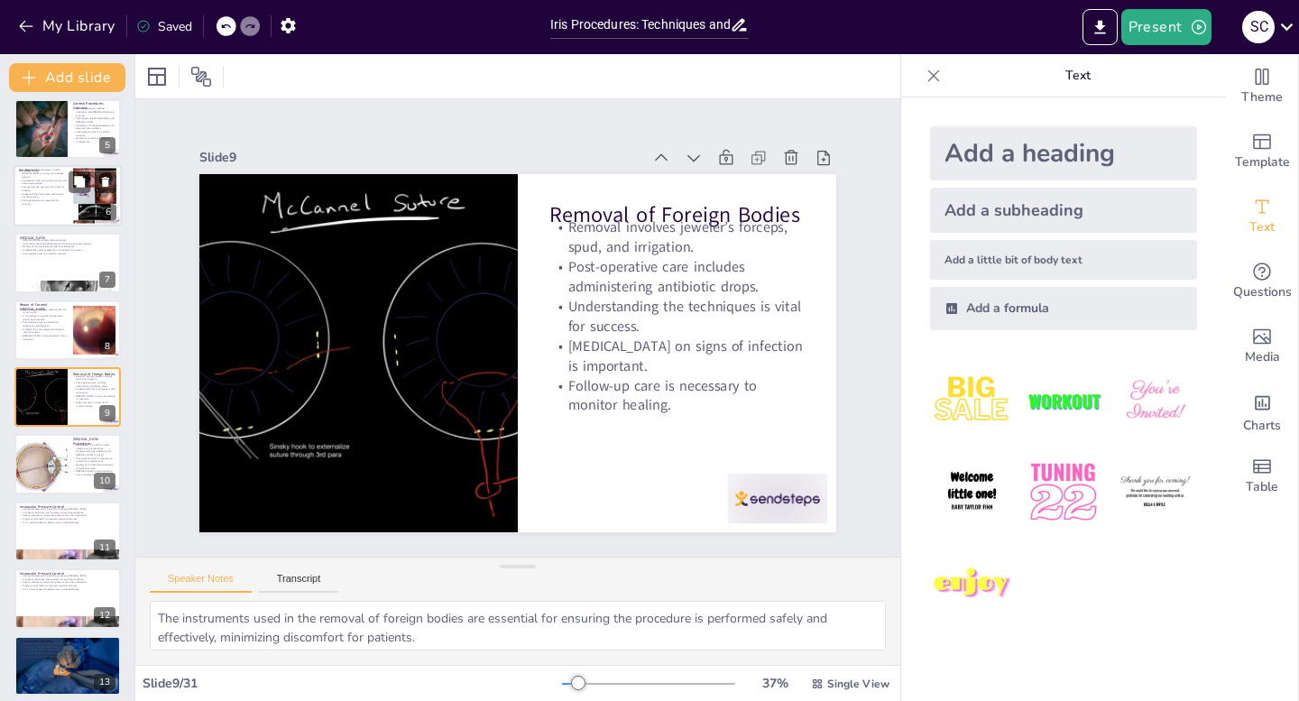
checkbox input "true"
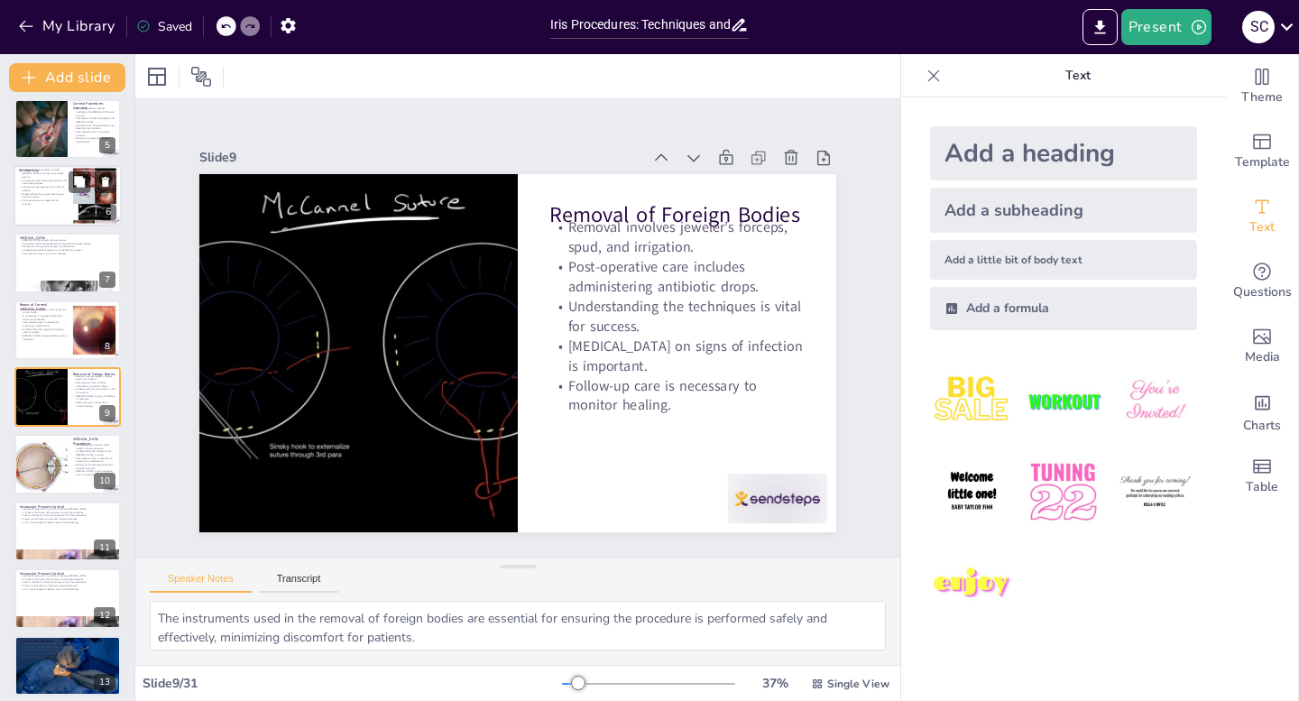
checkbox input "true"
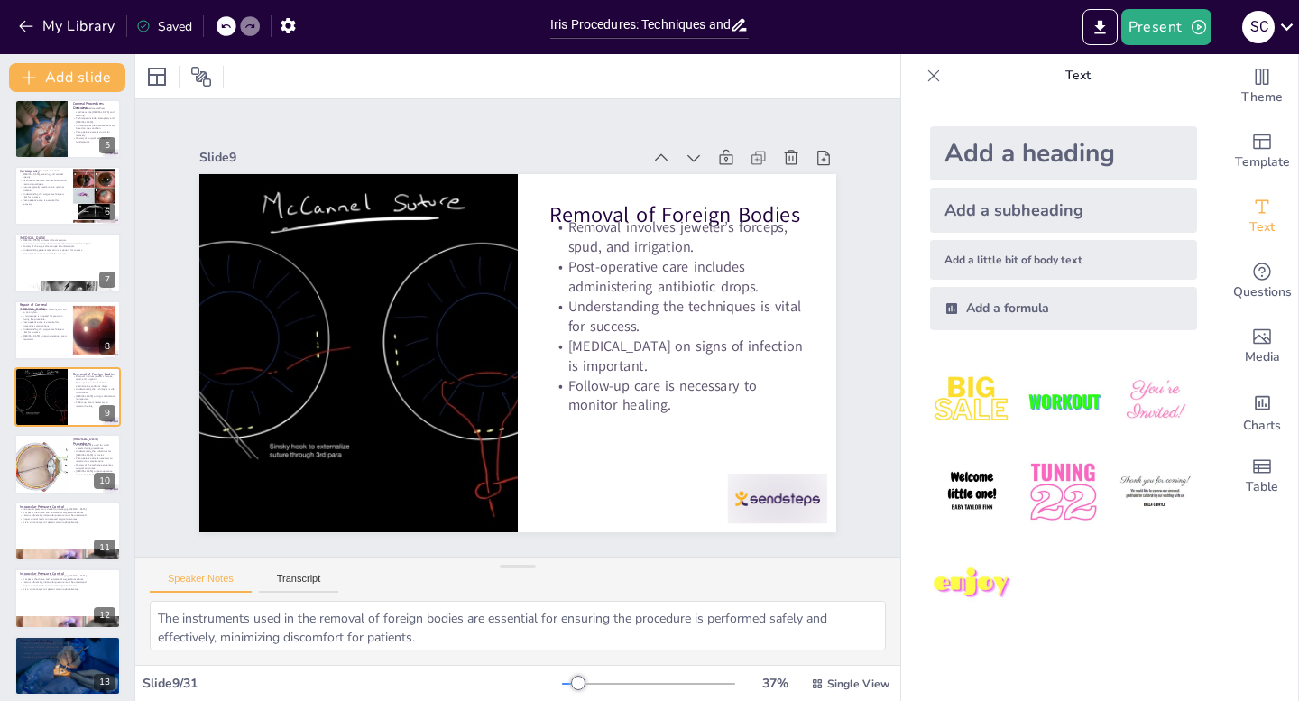
checkbox input "true"
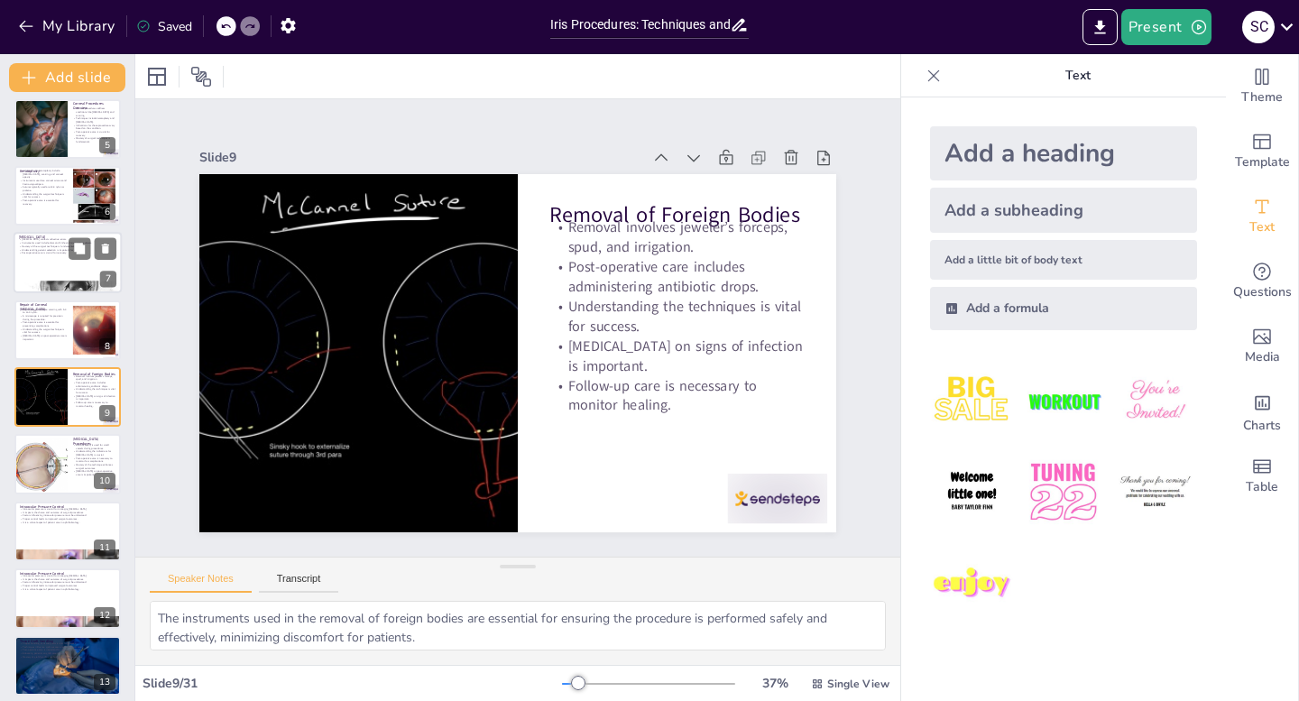
checkbox input "true"
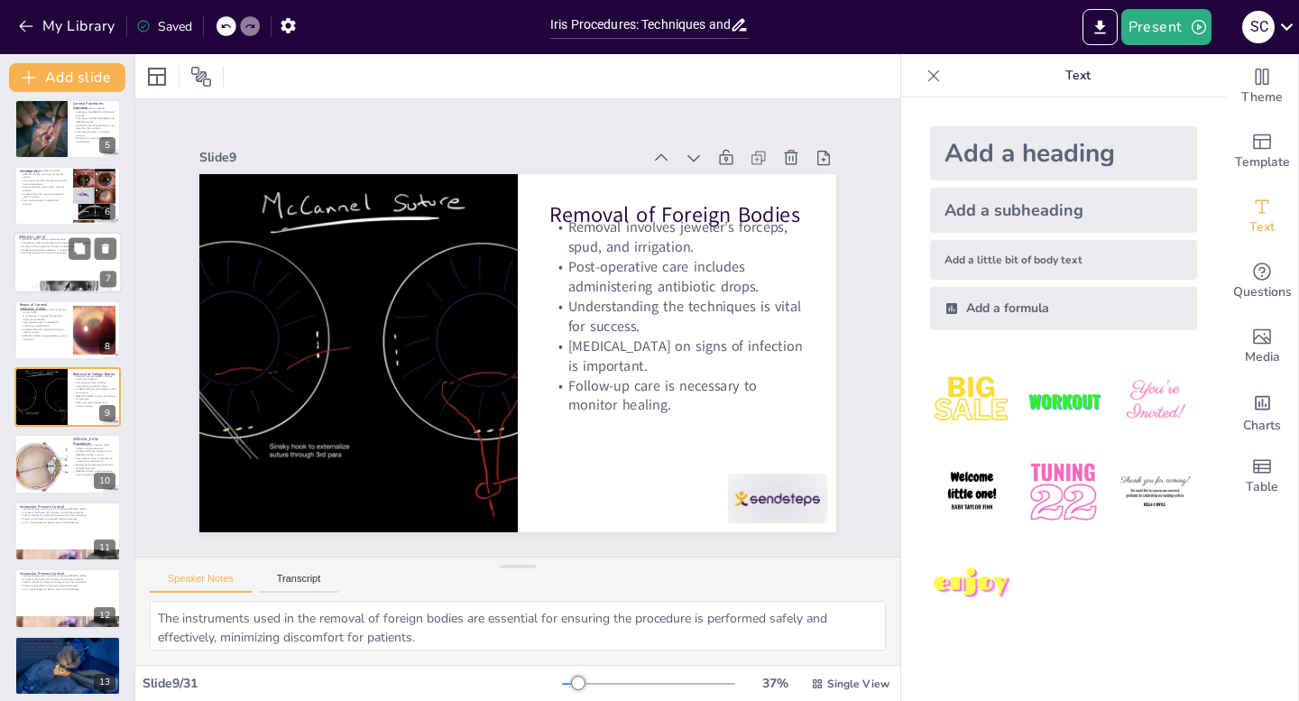
checkbox input "true"
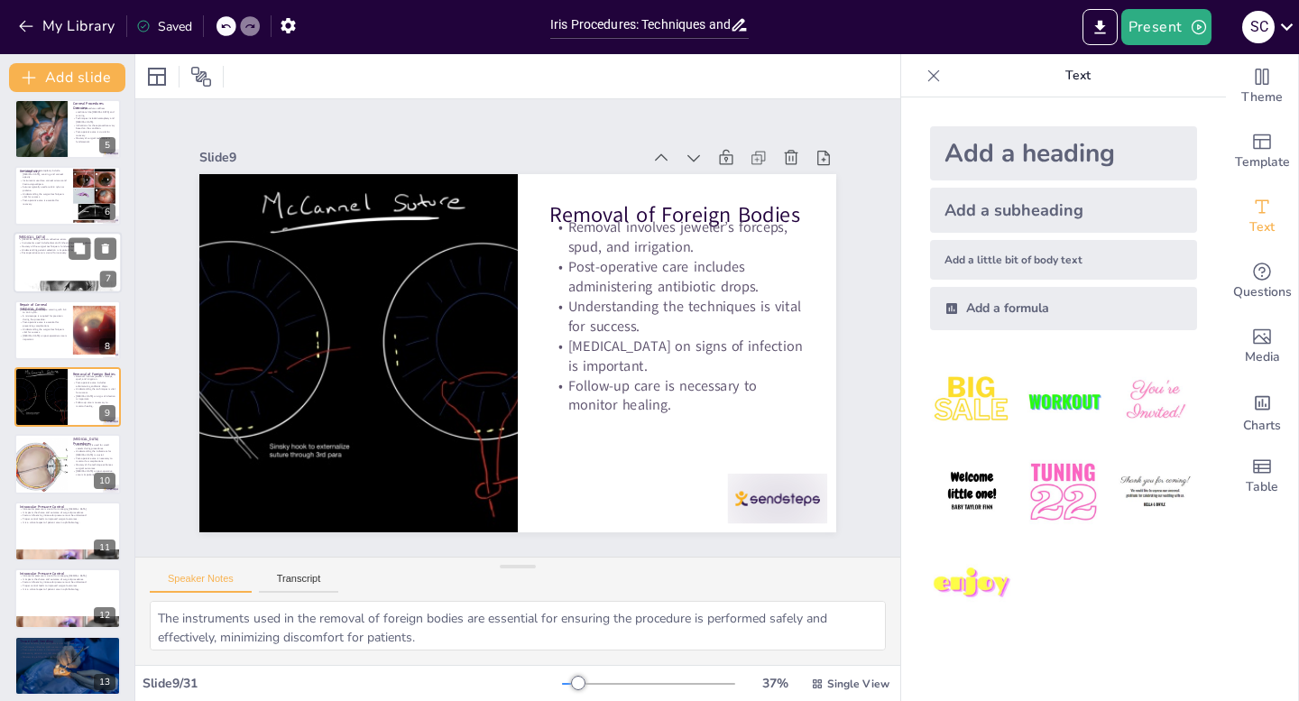
checkbox input "true"
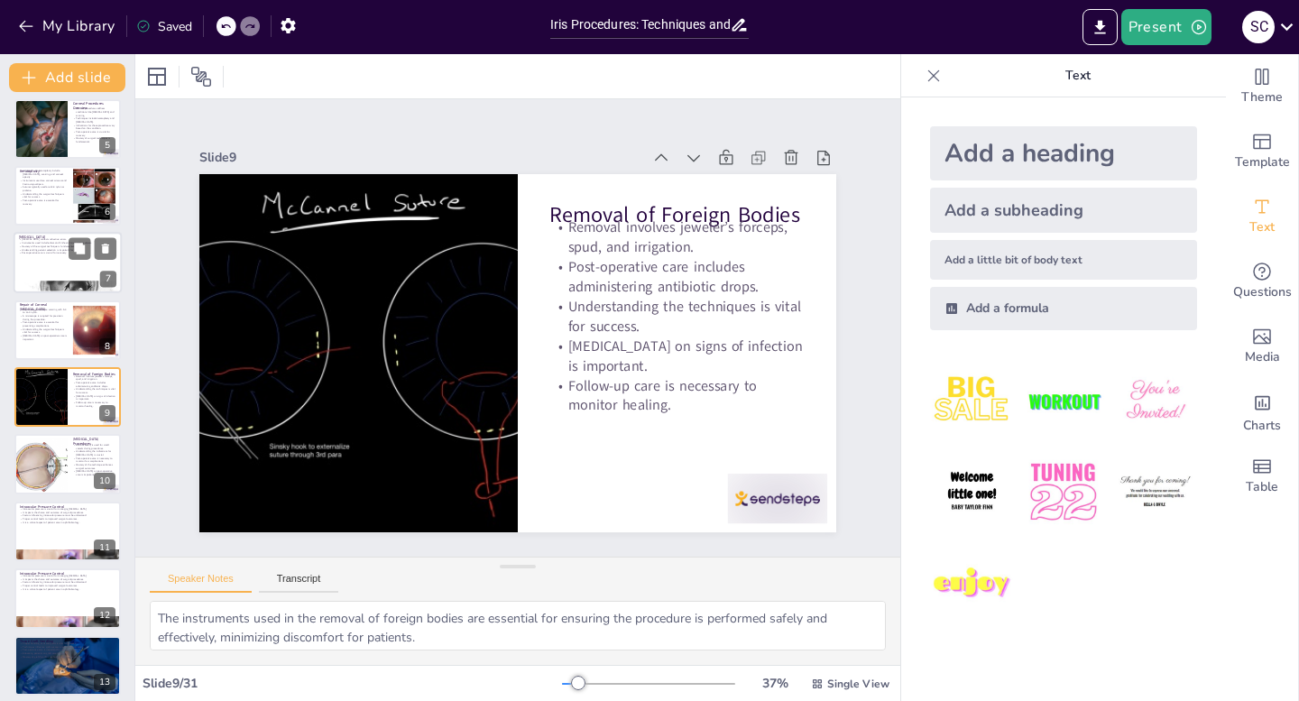
checkbox input "true"
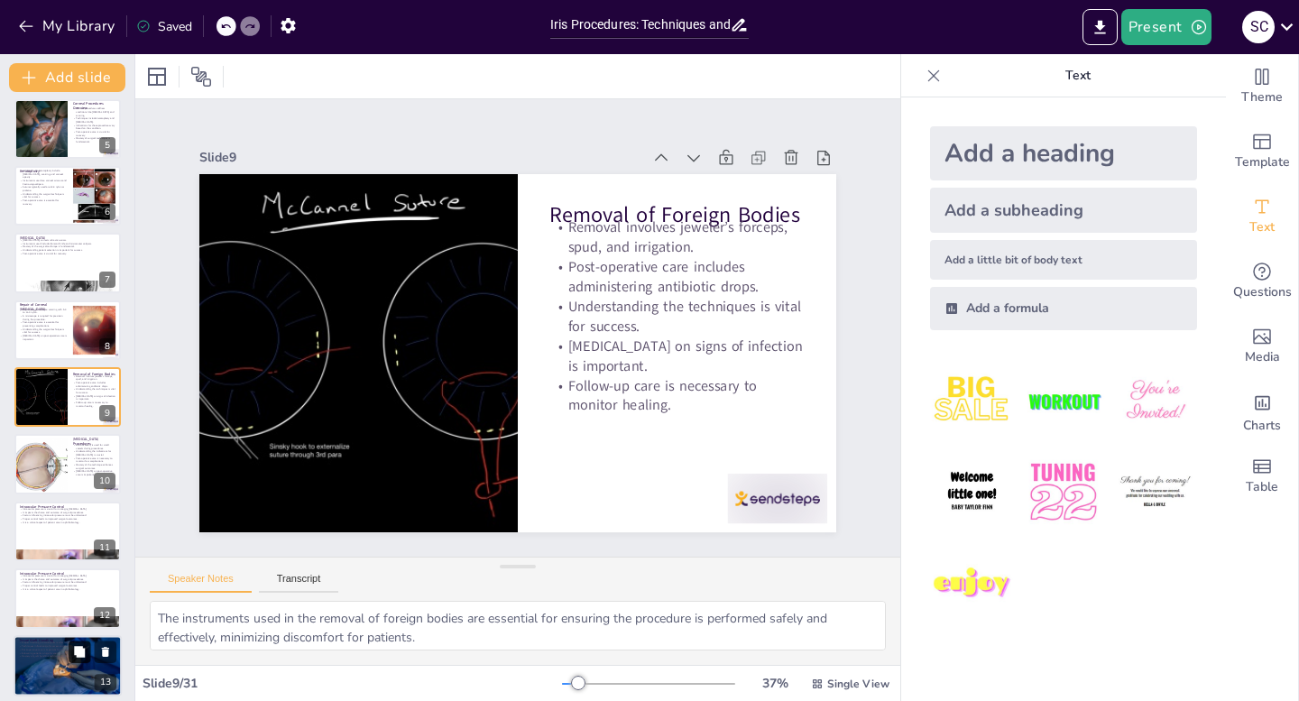
click at [70, 657] on button at bounding box center [80, 651] width 22 height 22
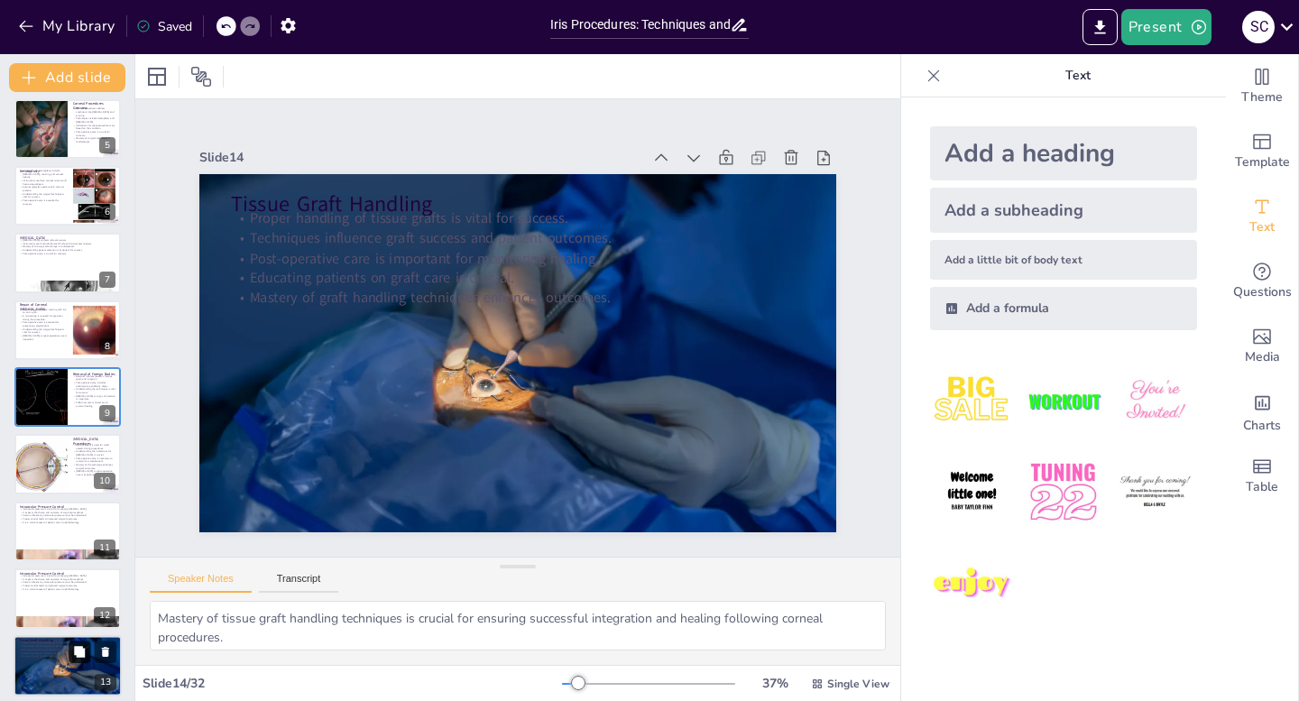
scroll to position [612, 0]
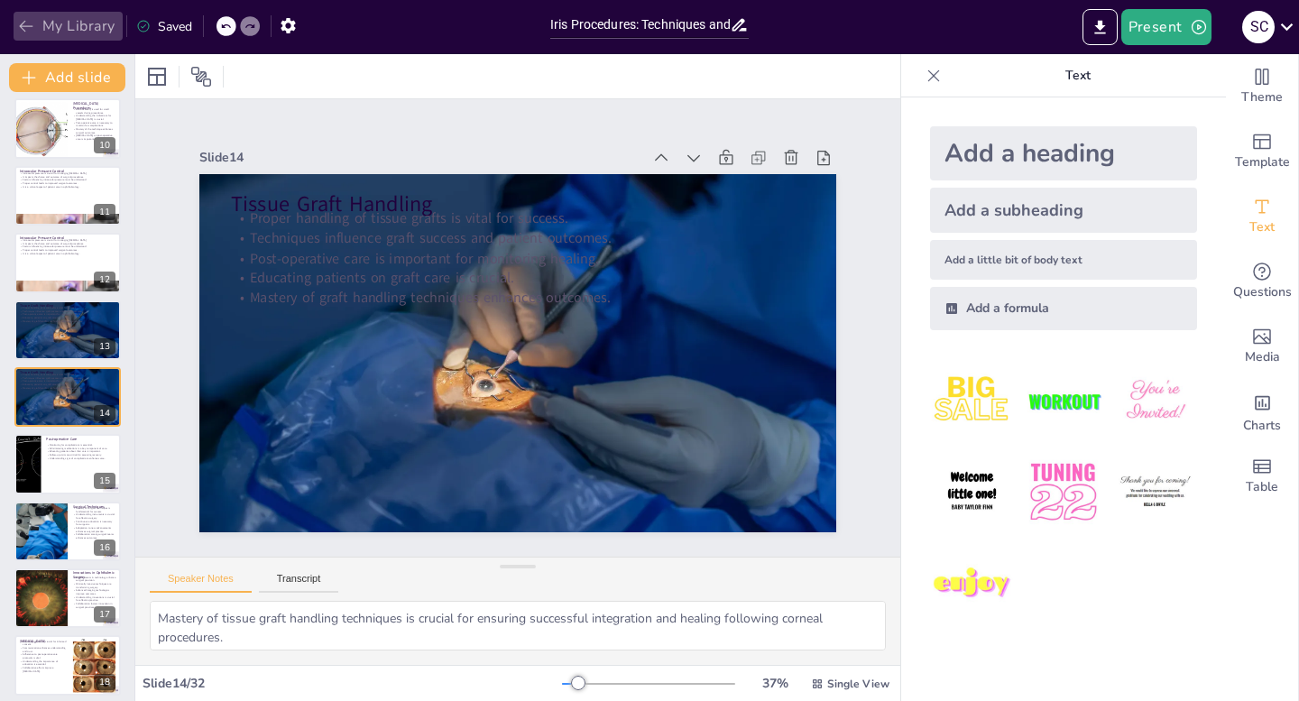
click at [32, 16] on button "My Library" at bounding box center [68, 26] width 109 height 29
